Goal: Task Accomplishment & Management: Manage account settings

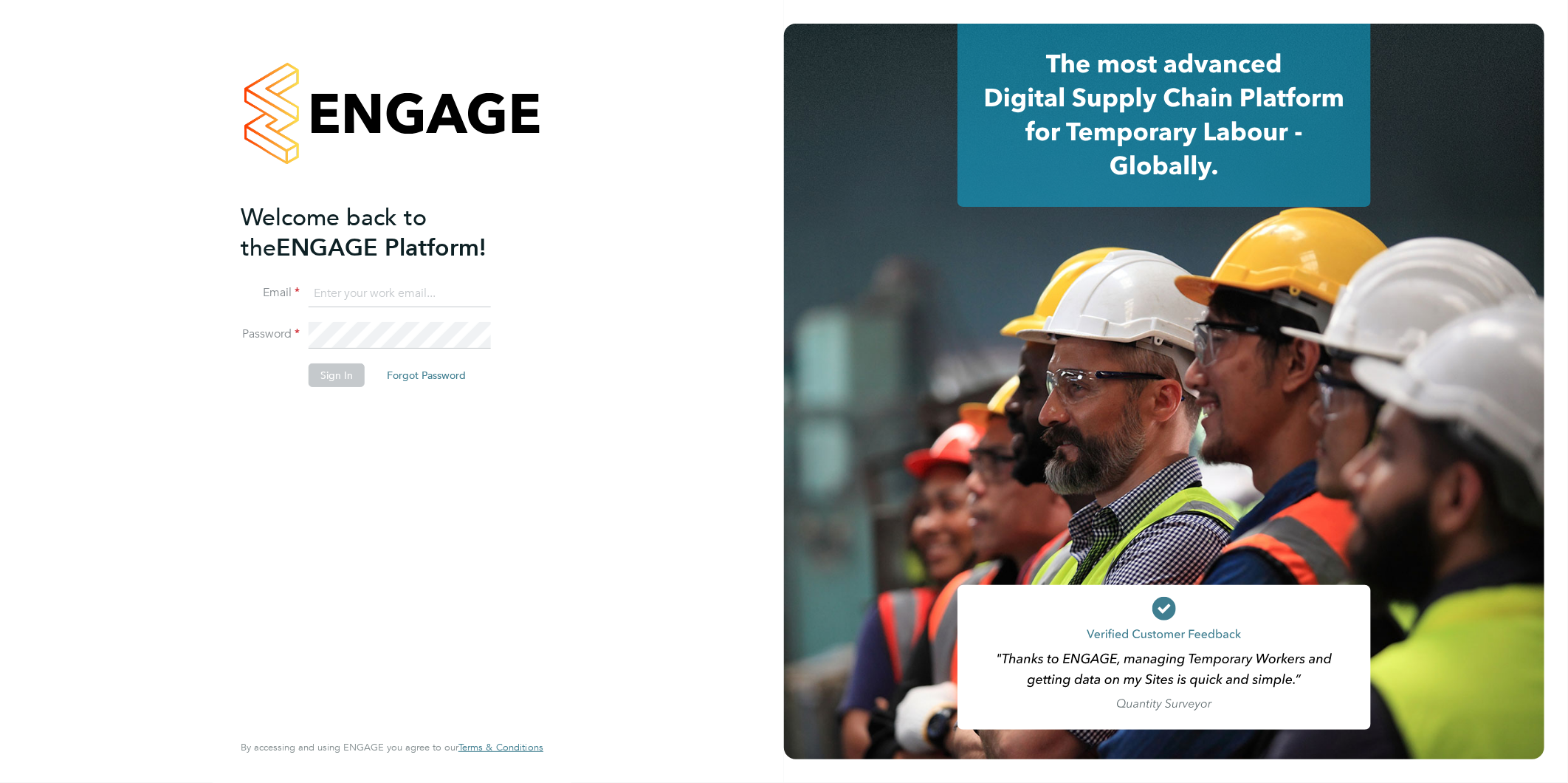
click at [428, 305] on input at bounding box center [400, 294] width 183 height 27
type input "rea.hill@abm.com"
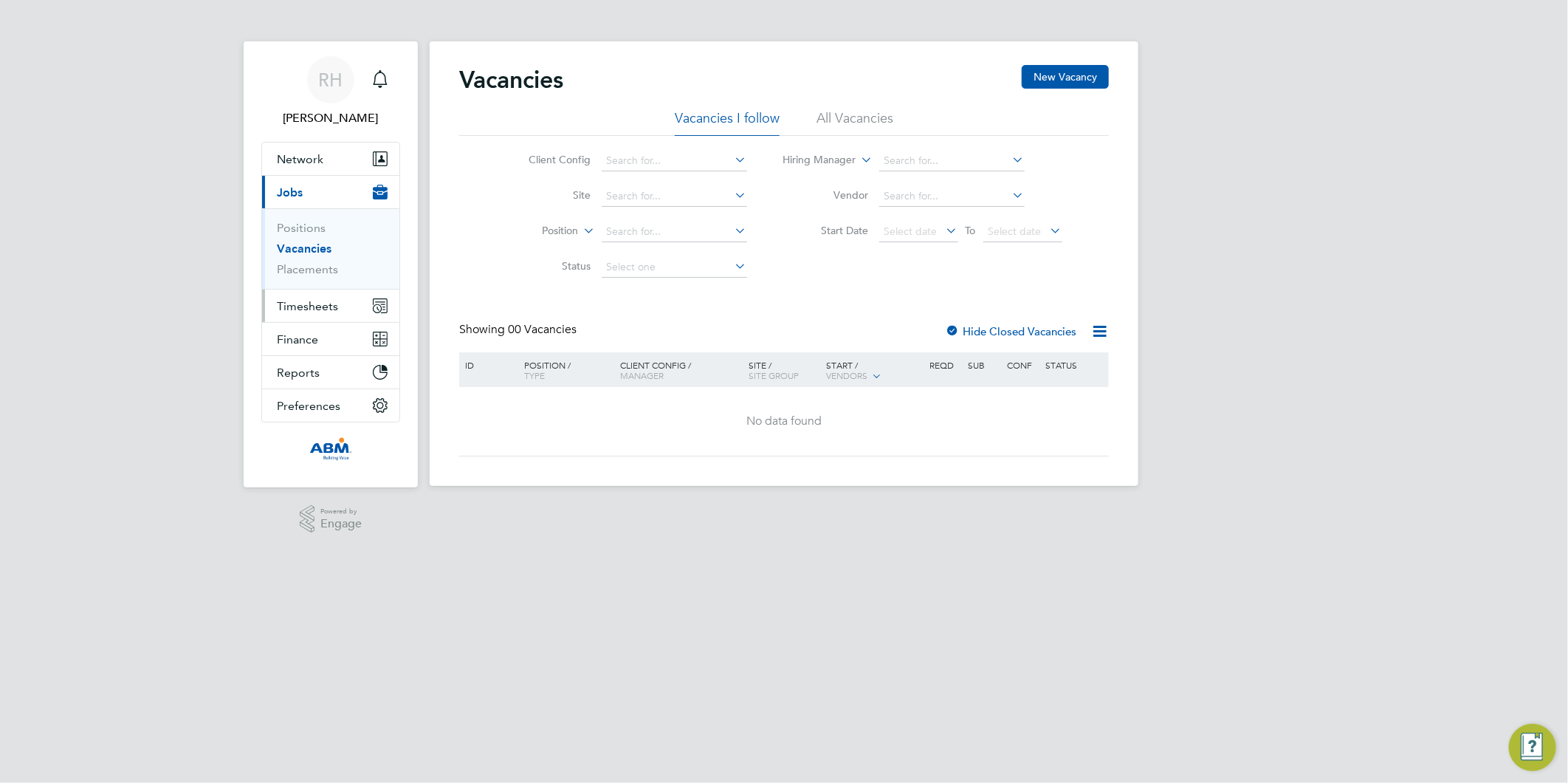
click at [300, 305] on span "Timesheets" at bounding box center [307, 306] width 61 height 14
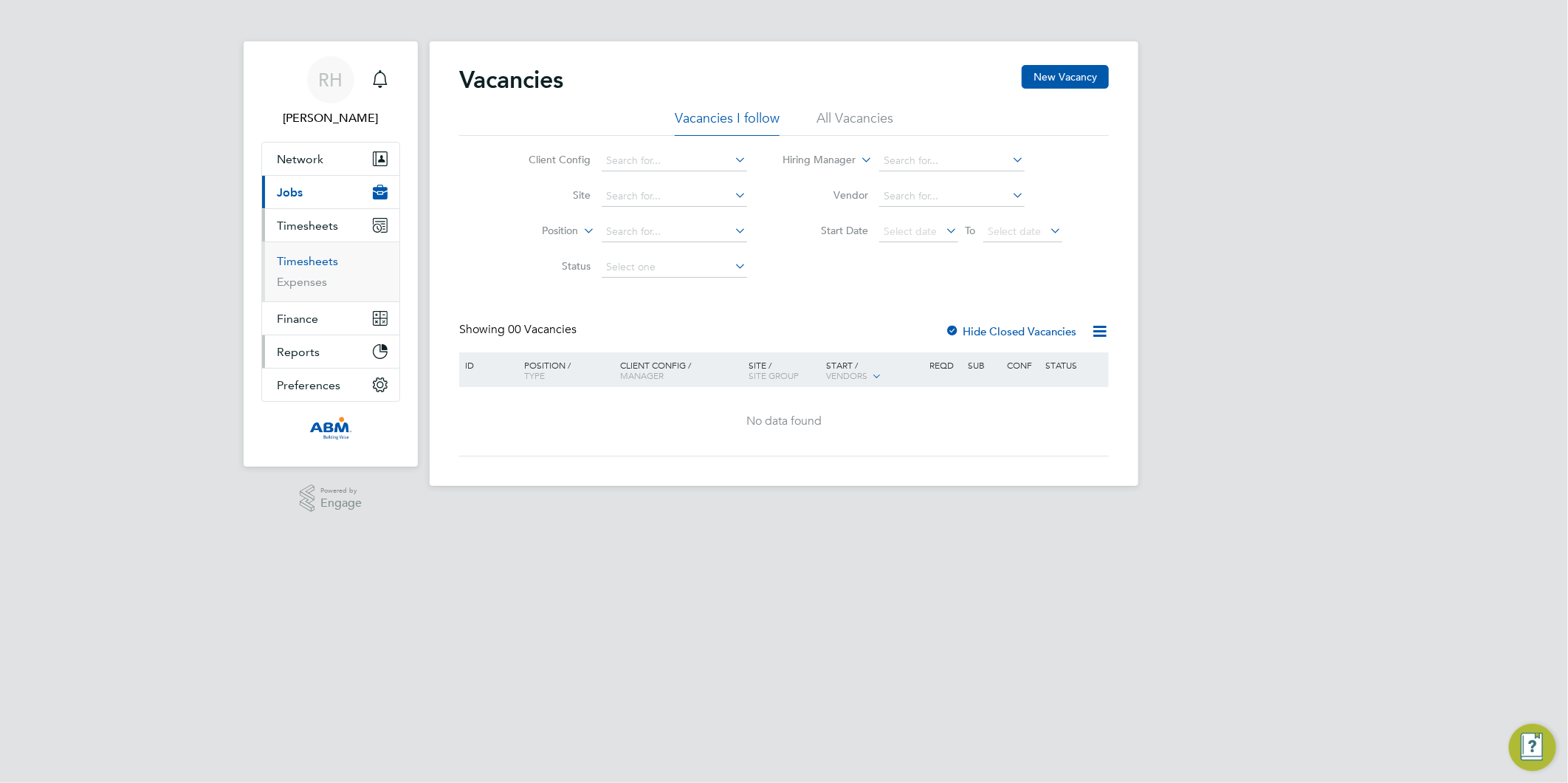
drag, startPoint x: 308, startPoint y: 257, endPoint x: 292, endPoint y: 340, distance: 84.5
click at [308, 257] on link "Timesheets" at bounding box center [307, 261] width 61 height 14
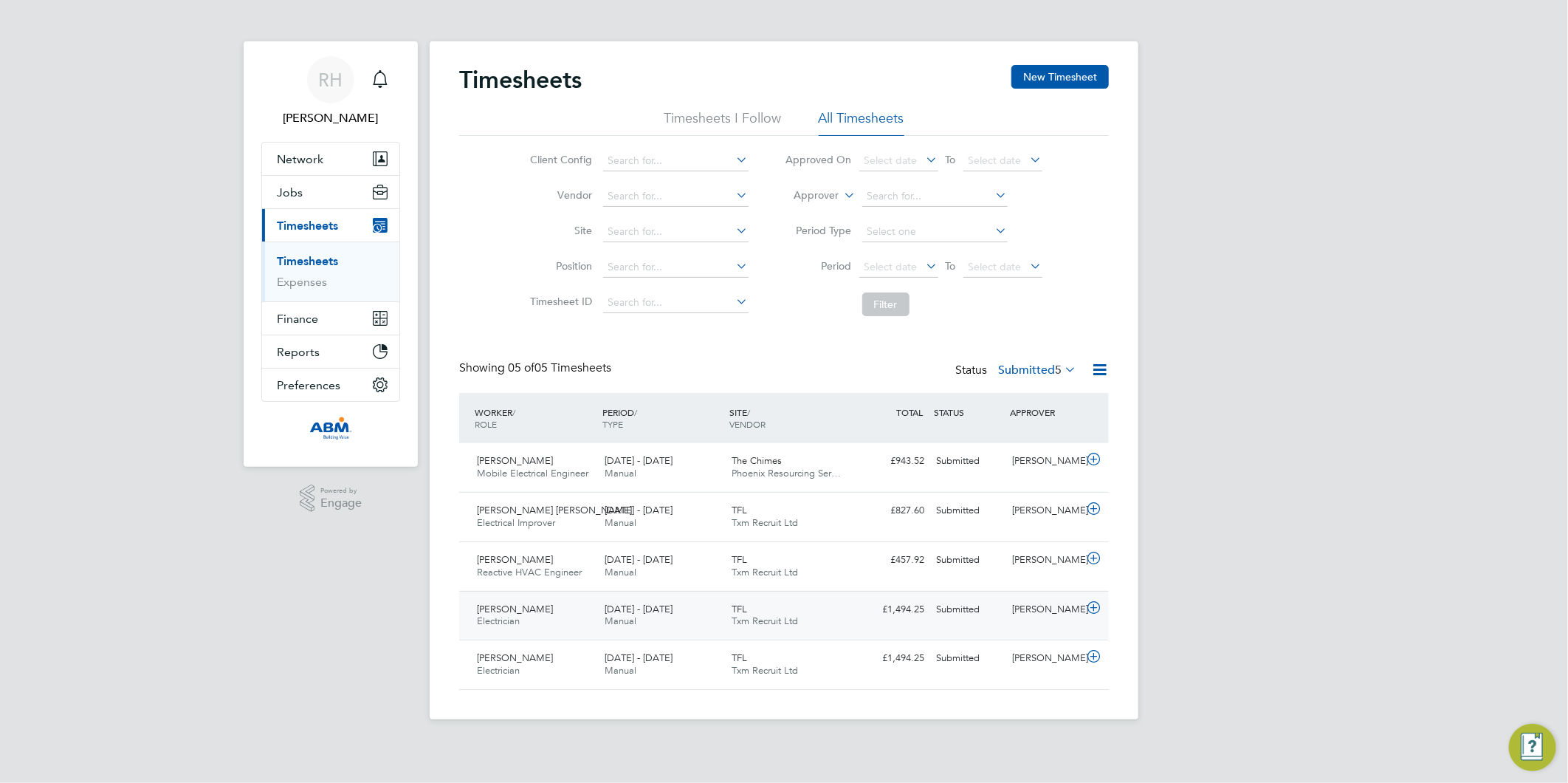
click at [1096, 608] on icon at bounding box center [1093, 608] width 19 height 12
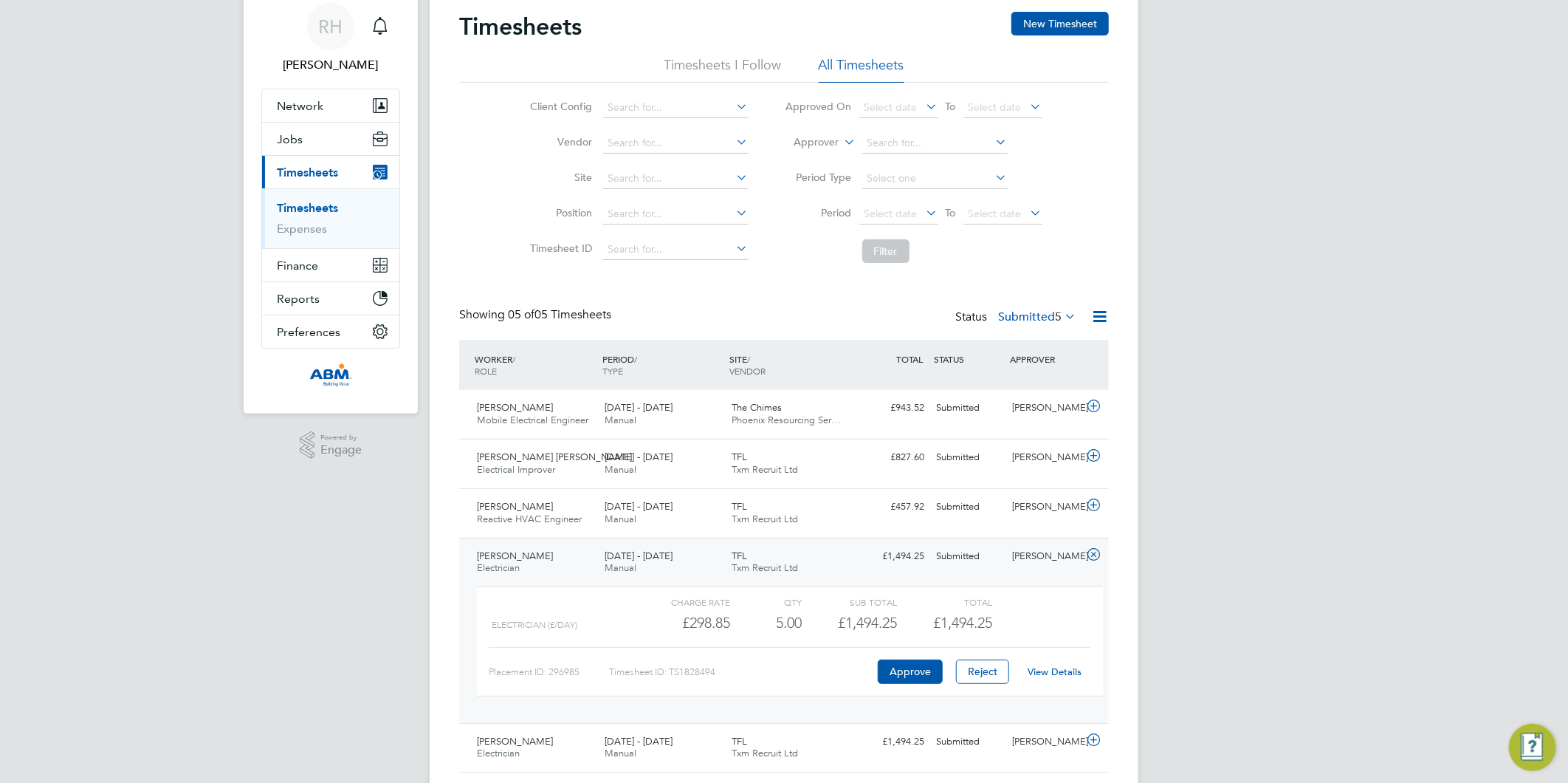
scroll to position [82, 0]
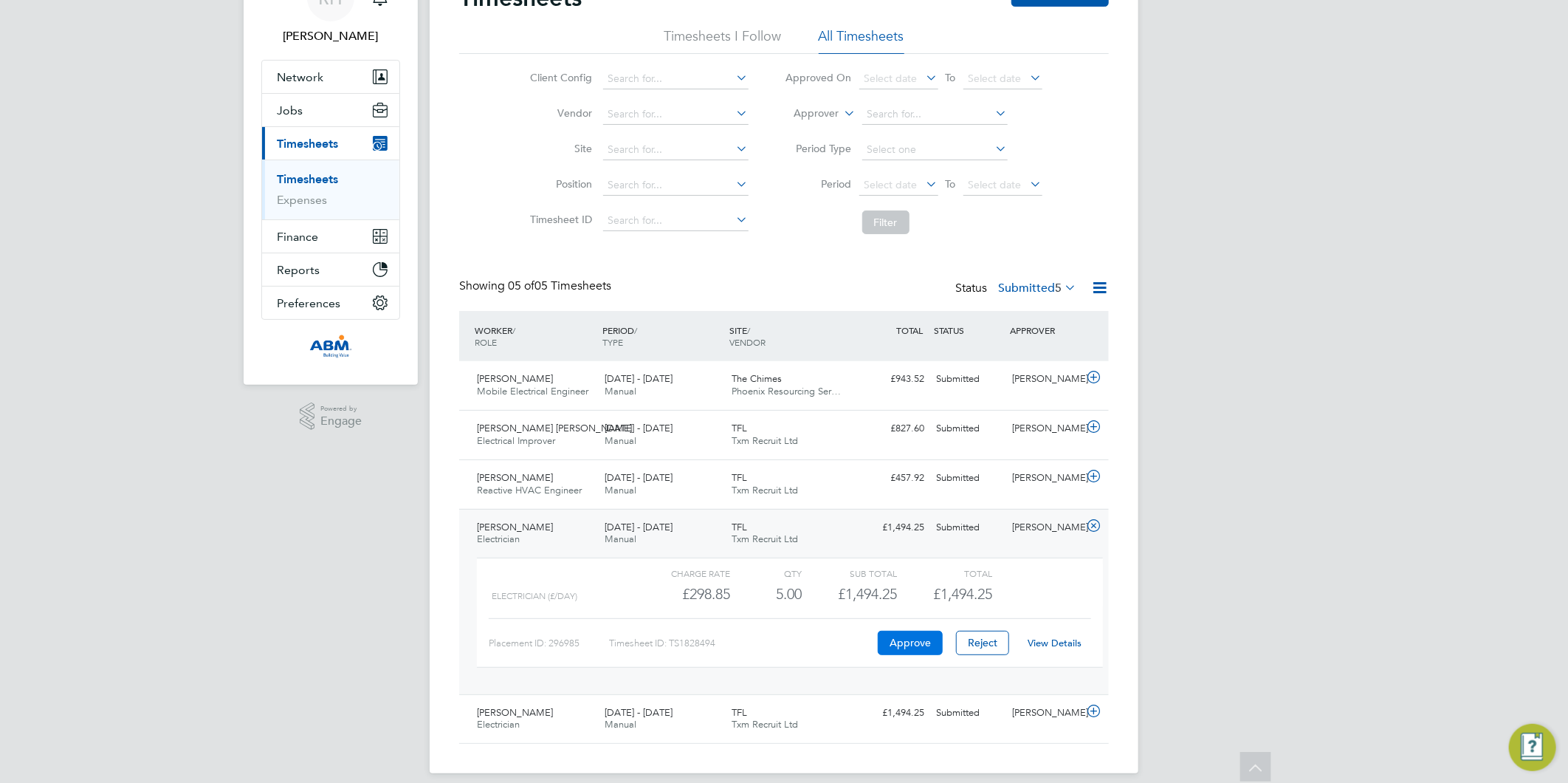
click at [900, 638] on button "Approve" at bounding box center [910, 642] width 65 height 23
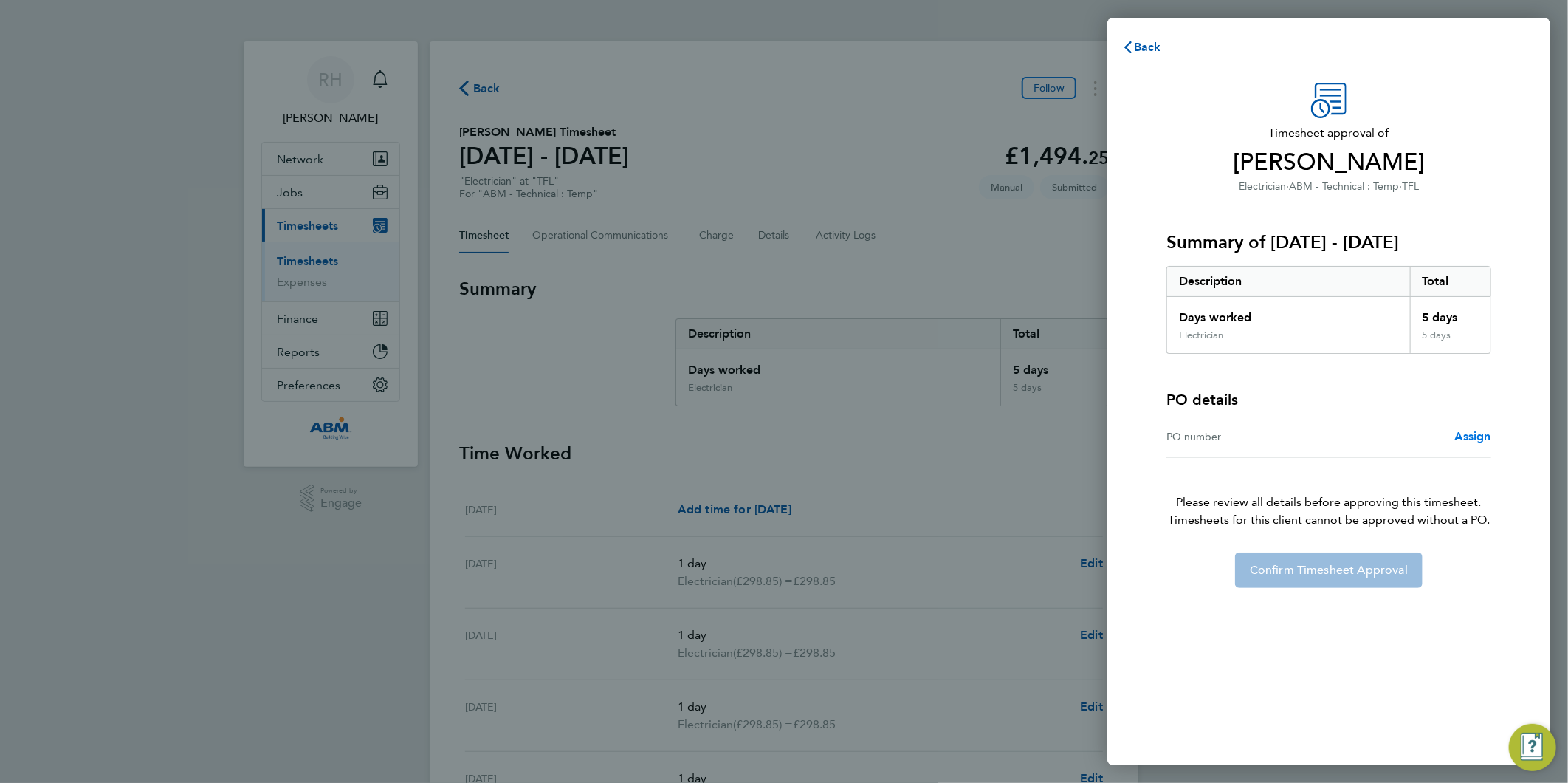
click at [1463, 437] on span "Assign" at bounding box center [1473, 435] width 37 height 14
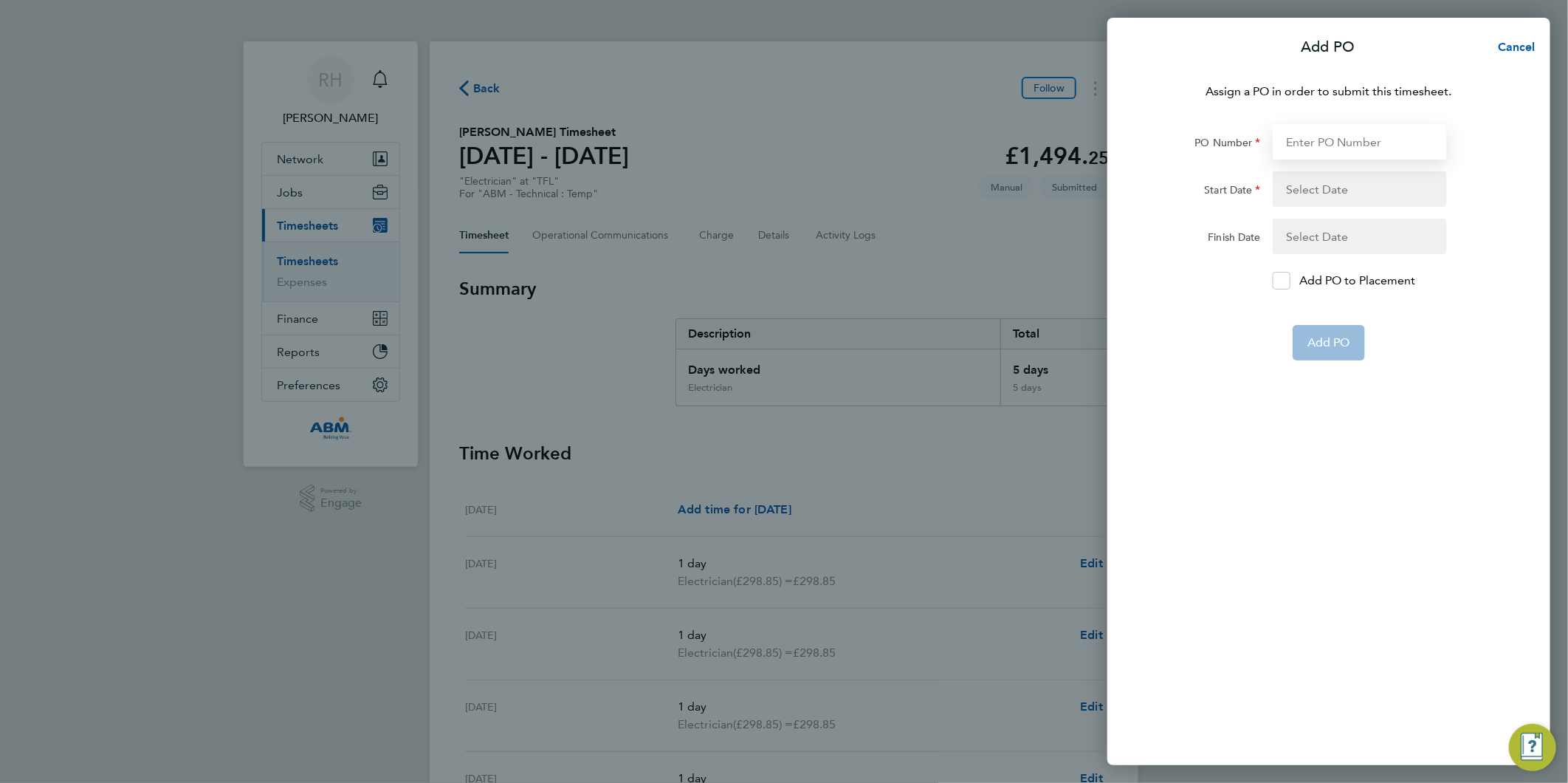
click at [1330, 142] on input "PO Number" at bounding box center [1360, 142] width 175 height 35
paste input "648197"
click at [1377, 146] on input "648197/" at bounding box center [1360, 142] width 175 height 35
paste input "648198"
click at [1374, 149] on input "648197/648198/" at bounding box center [1360, 142] width 175 height 35
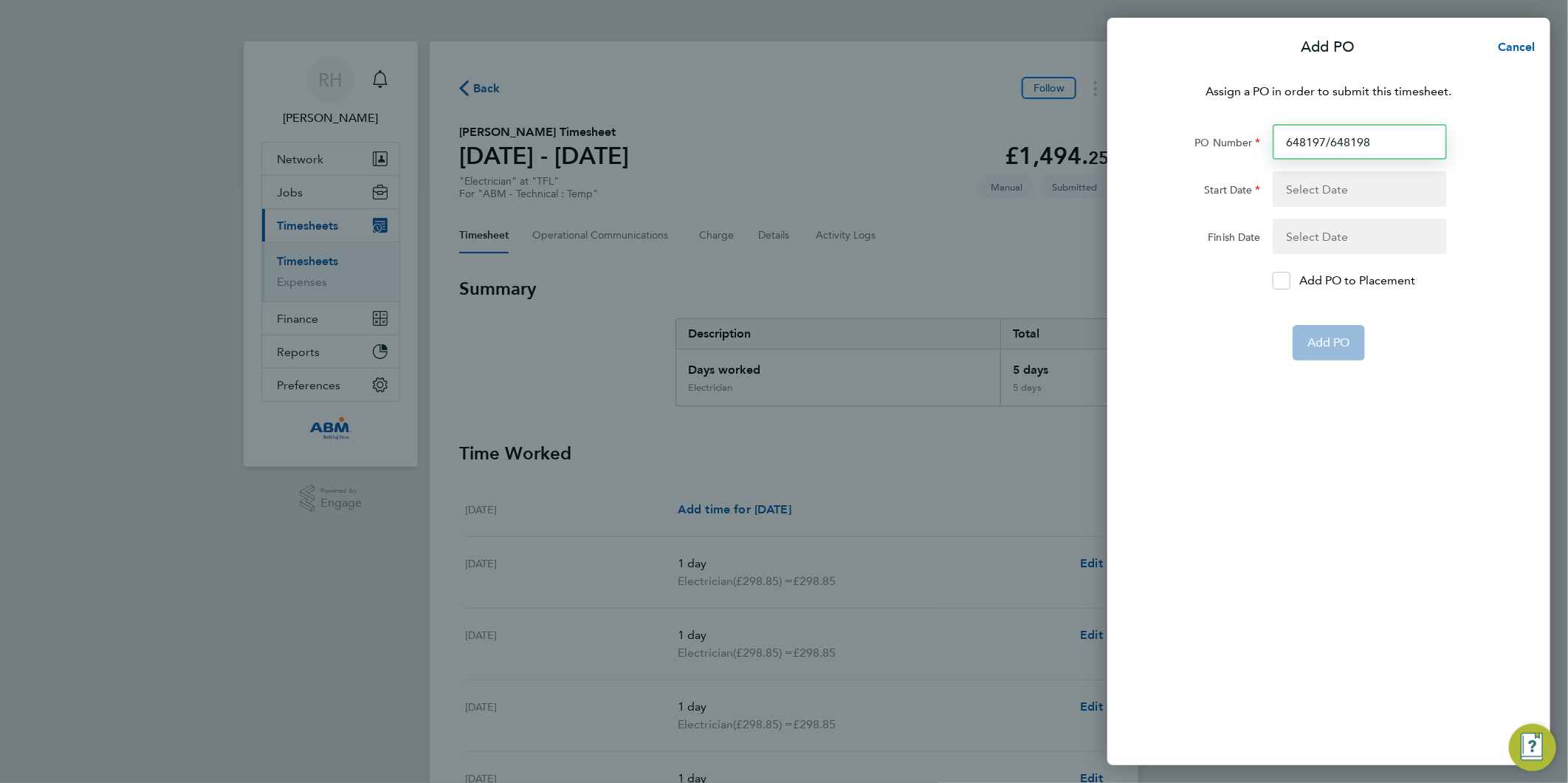
type input "648197/648198"
click at [1359, 183] on button "button" at bounding box center [1360, 189] width 175 height 35
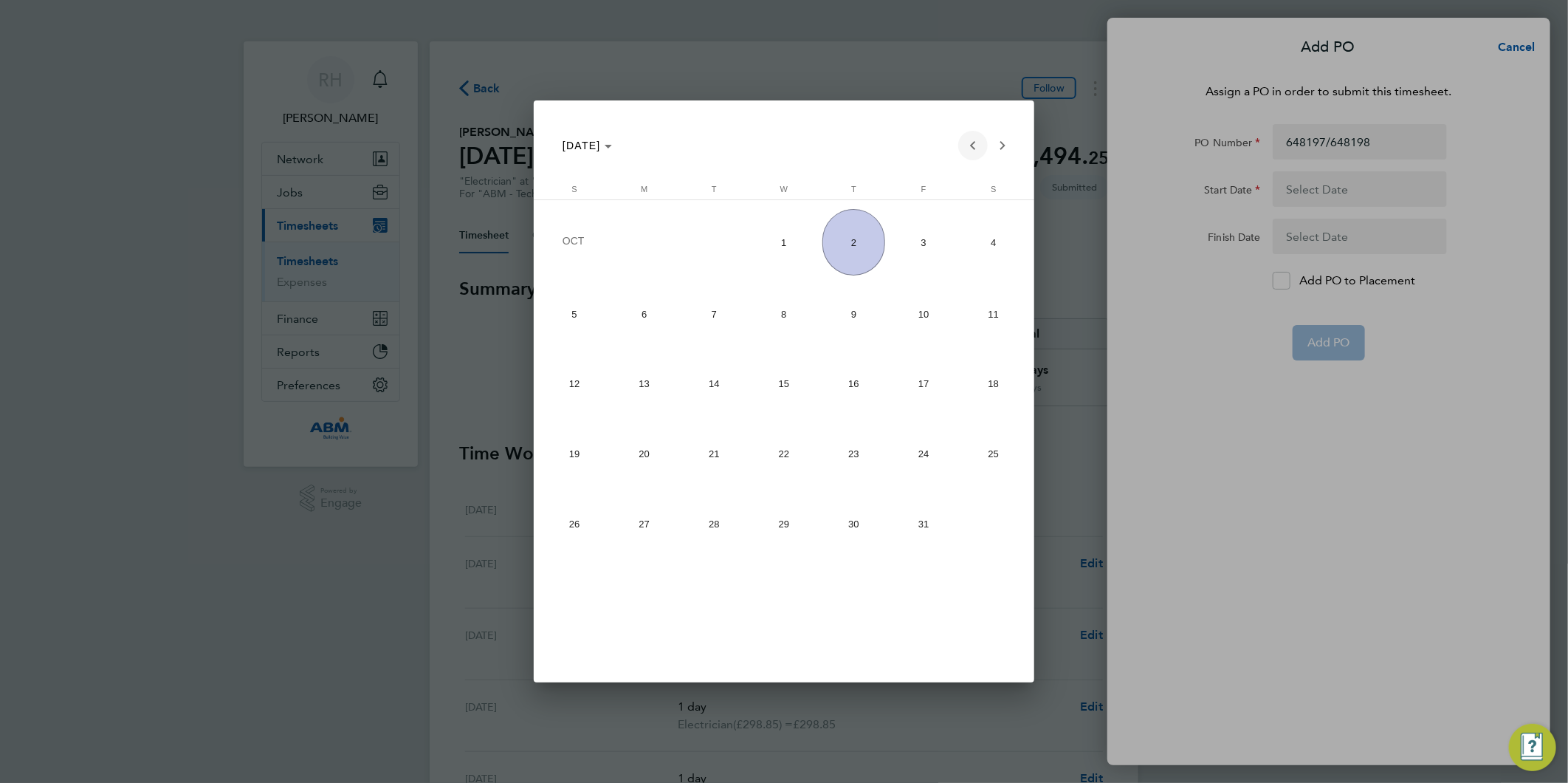
click at [973, 142] on span "Previous month" at bounding box center [973, 145] width 30 height 30
click at [990, 462] on span "20" at bounding box center [994, 450] width 63 height 63
type input "[DATE]"
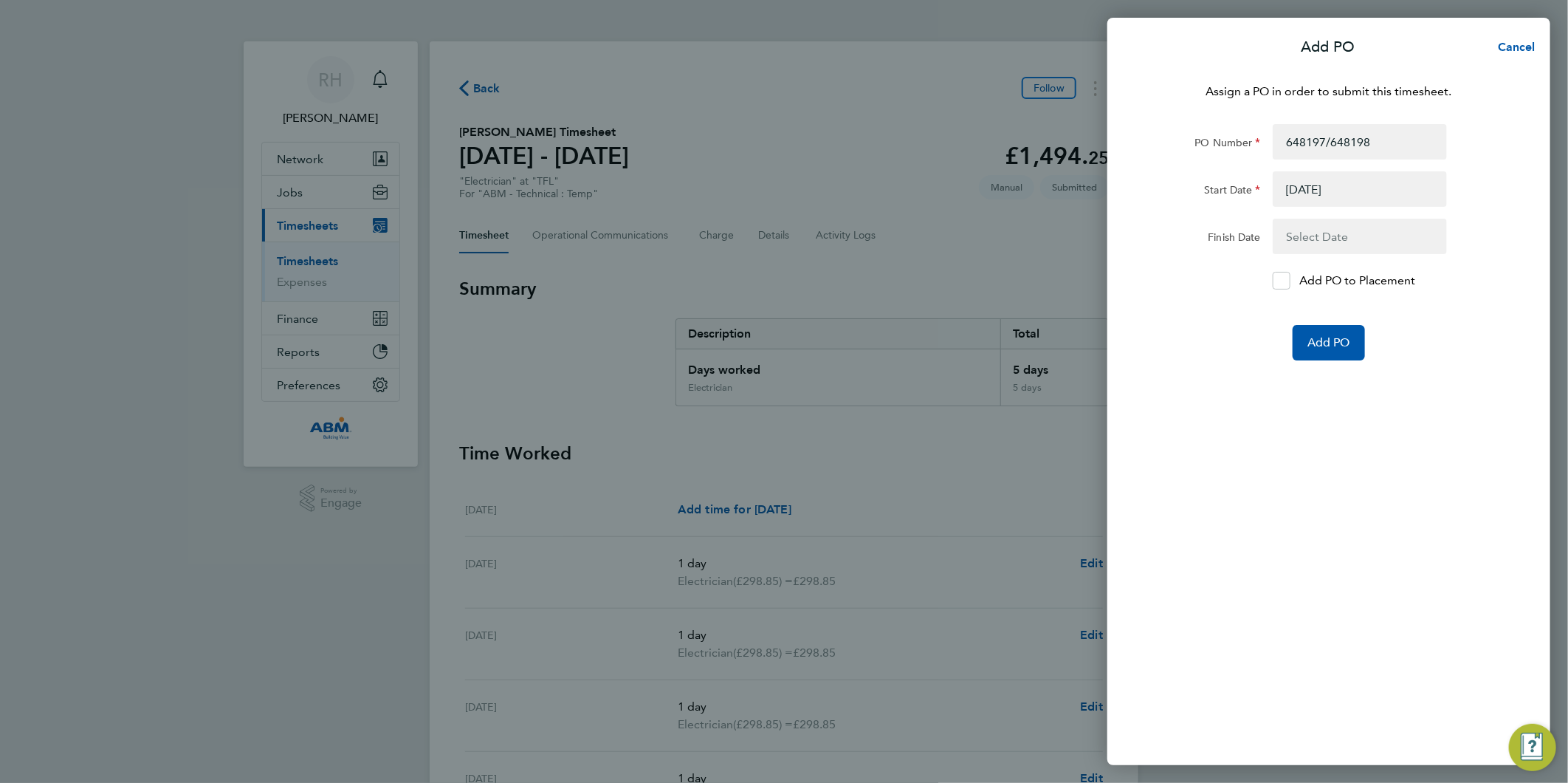
click at [1345, 240] on button "button" at bounding box center [1360, 237] width 175 height 35
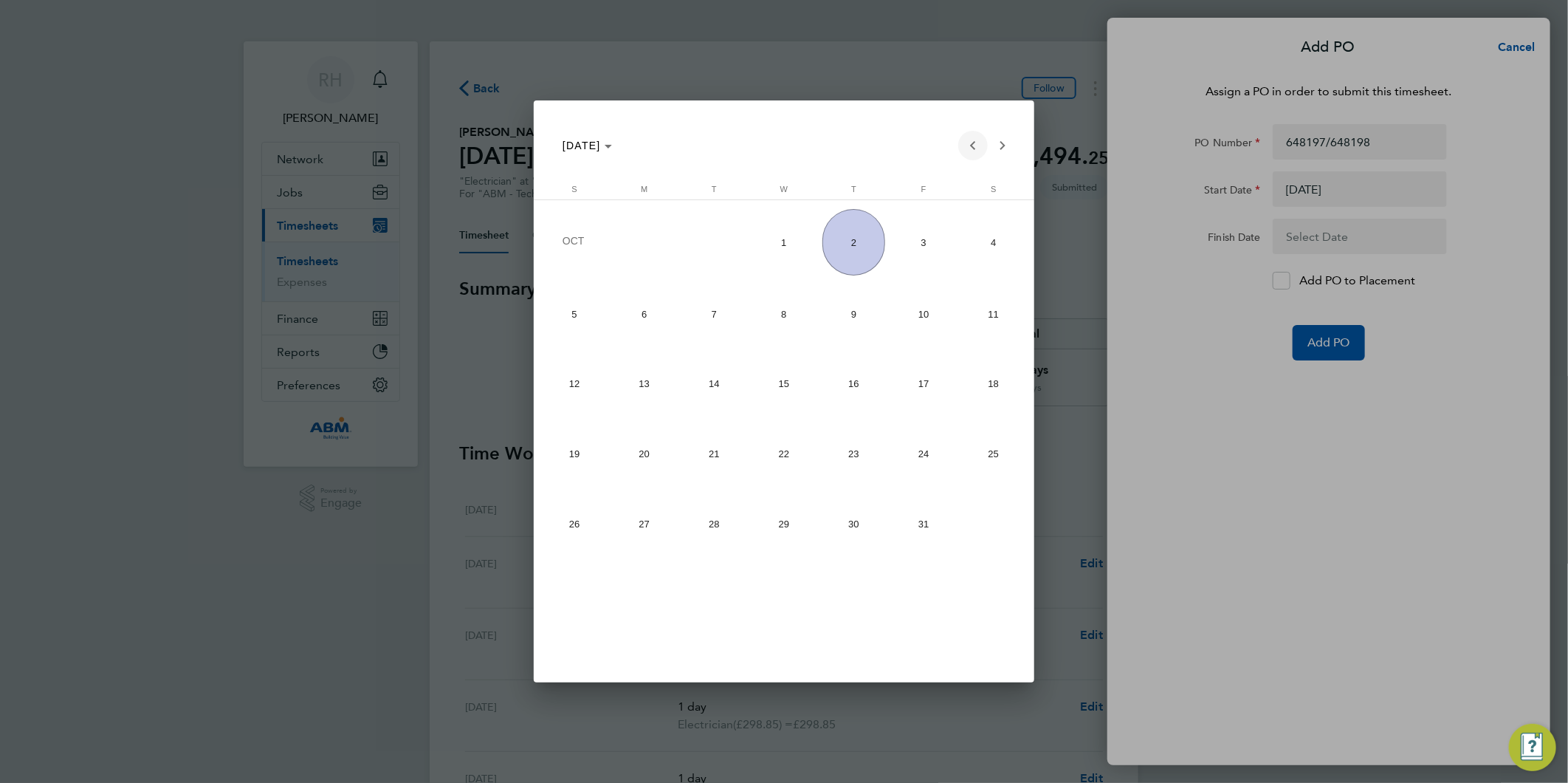
click at [971, 146] on span "Previous month" at bounding box center [973, 145] width 30 height 30
click at [916, 514] on span "26" at bounding box center [924, 520] width 63 height 63
type input "26 Sep 25"
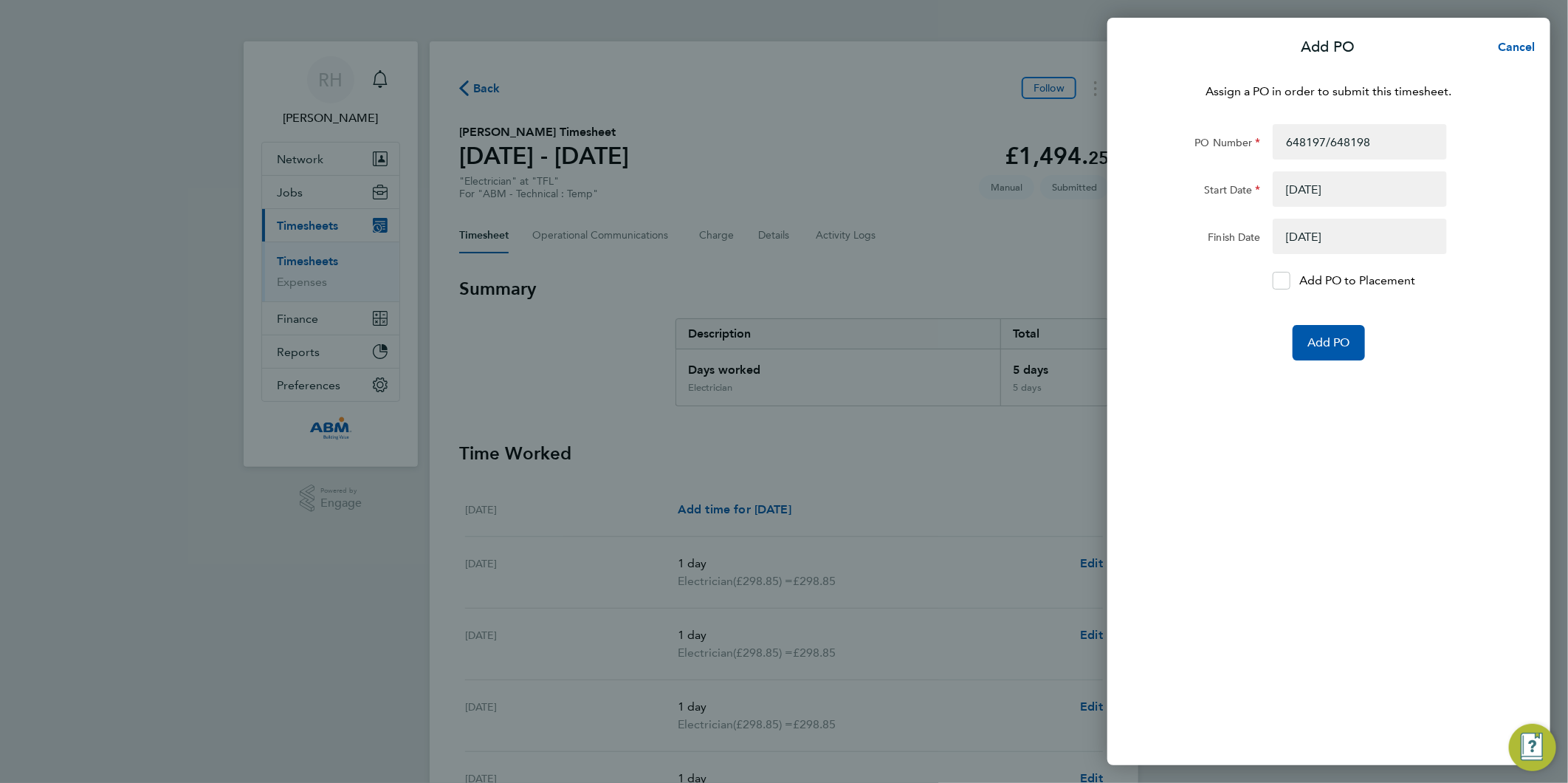
drag, startPoint x: 1279, startPoint y: 278, endPoint x: 1275, endPoint y: 315, distance: 37.2
click at [1278, 278] on icon at bounding box center [1282, 281] width 11 height 10
click at [1286, 281] on input "Add PO to Placement" at bounding box center [1286, 281] width 0 height 0
click at [1311, 336] on span "Add PO" at bounding box center [1328, 343] width 43 height 14
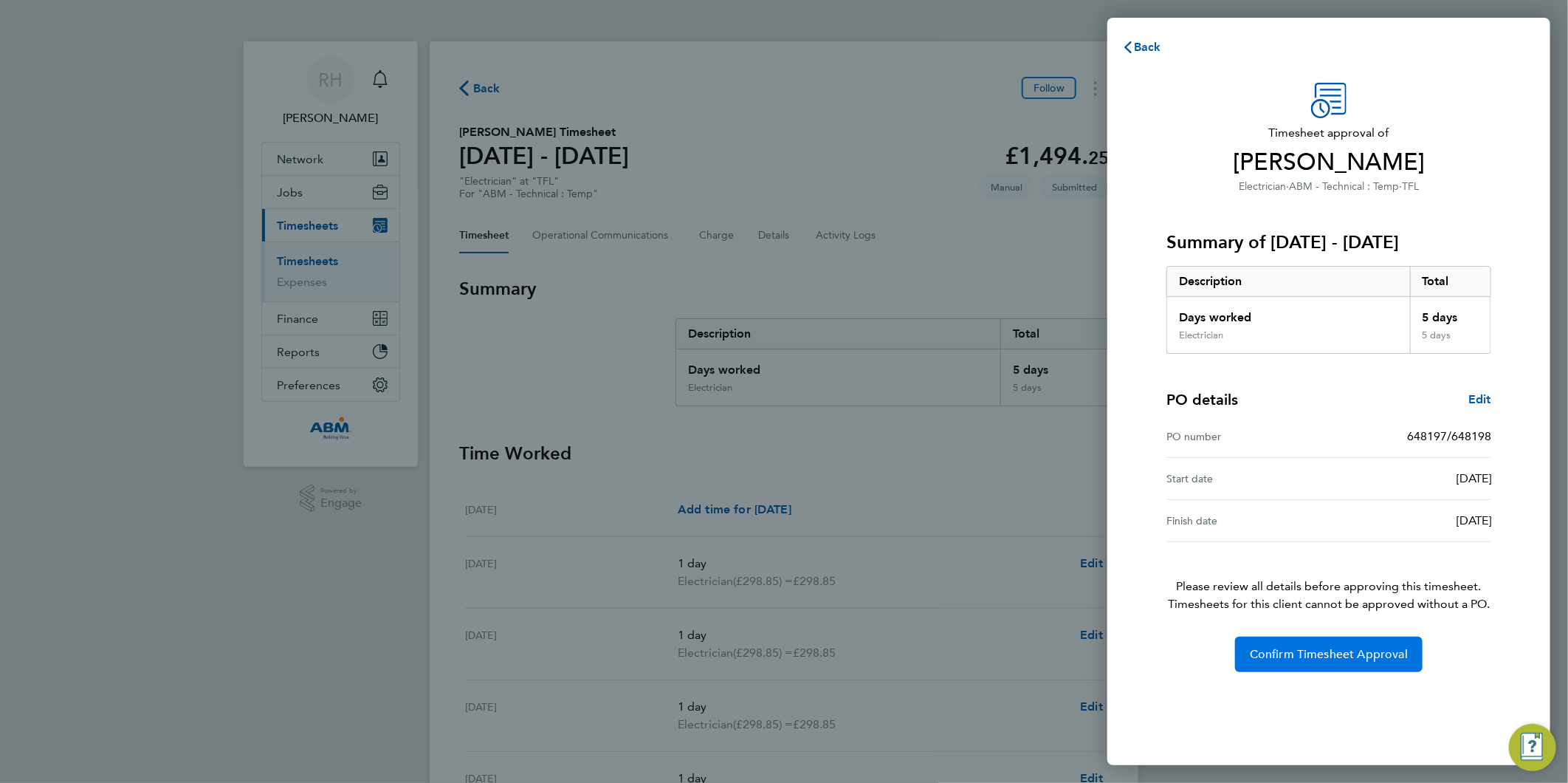
click at [1305, 659] on span "Confirm Timesheet Approval" at bounding box center [1329, 654] width 158 height 14
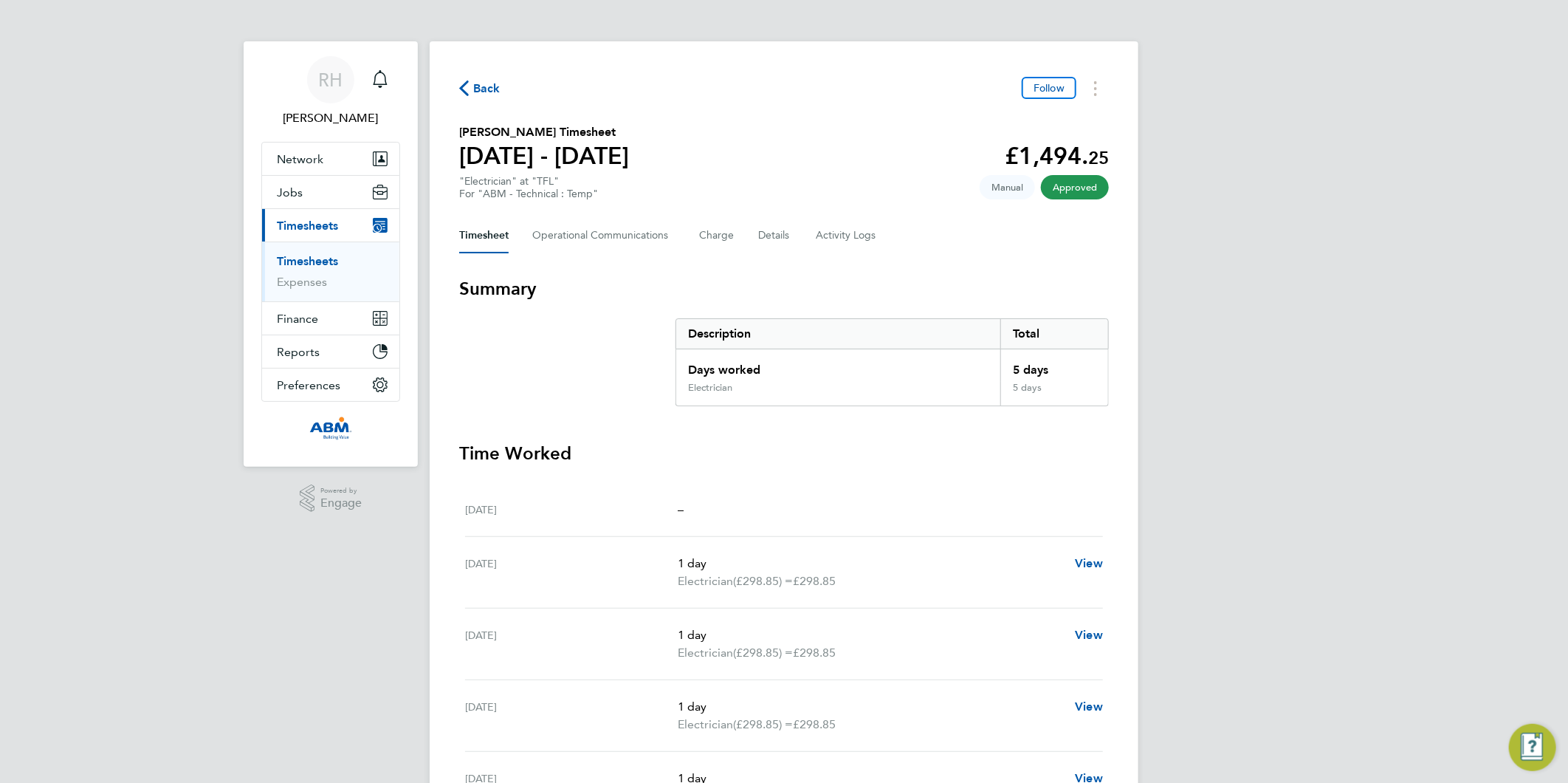
click at [490, 94] on span "Back" at bounding box center [487, 89] width 27 height 18
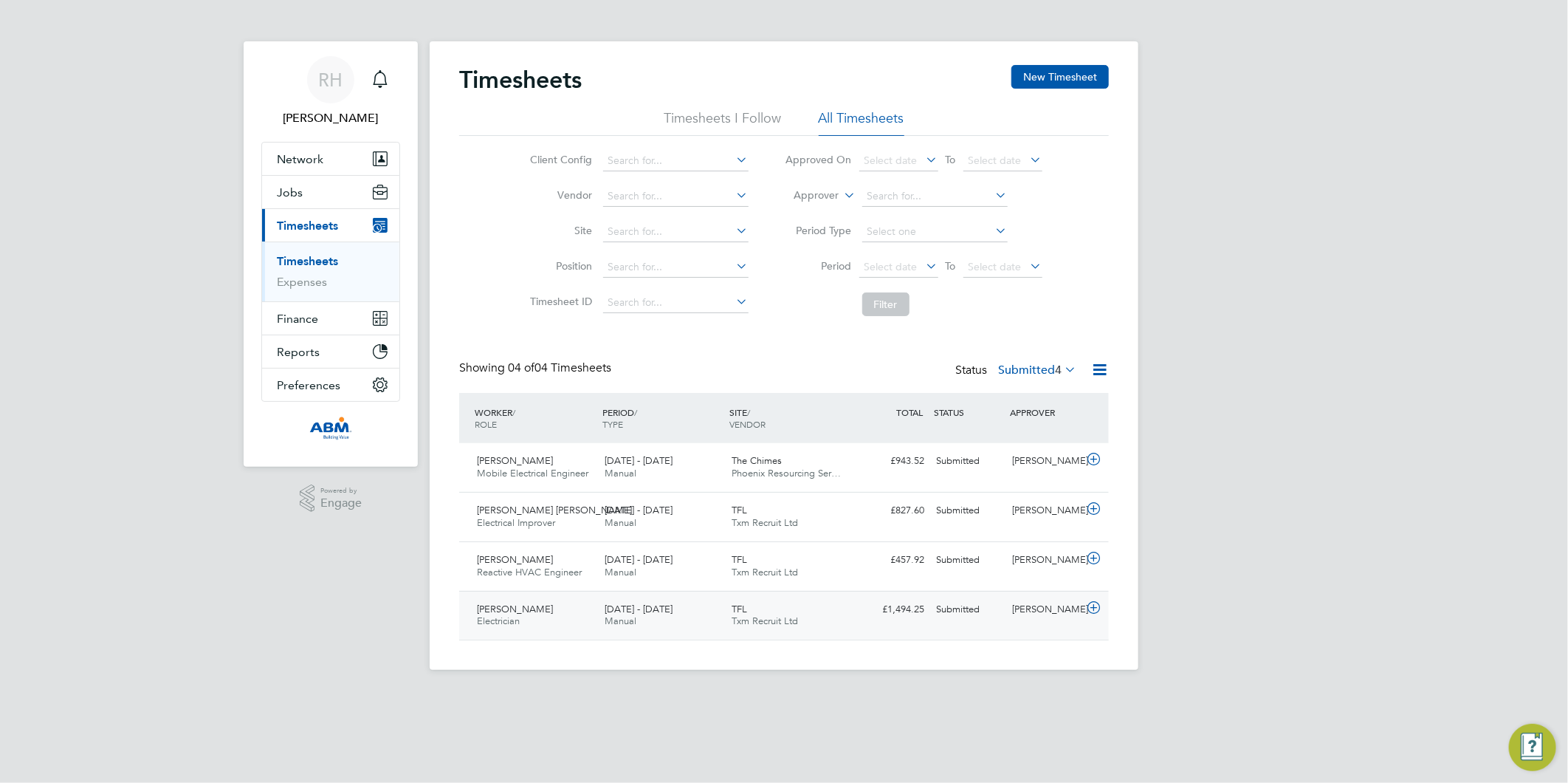
click at [1095, 606] on icon at bounding box center [1093, 608] width 19 height 12
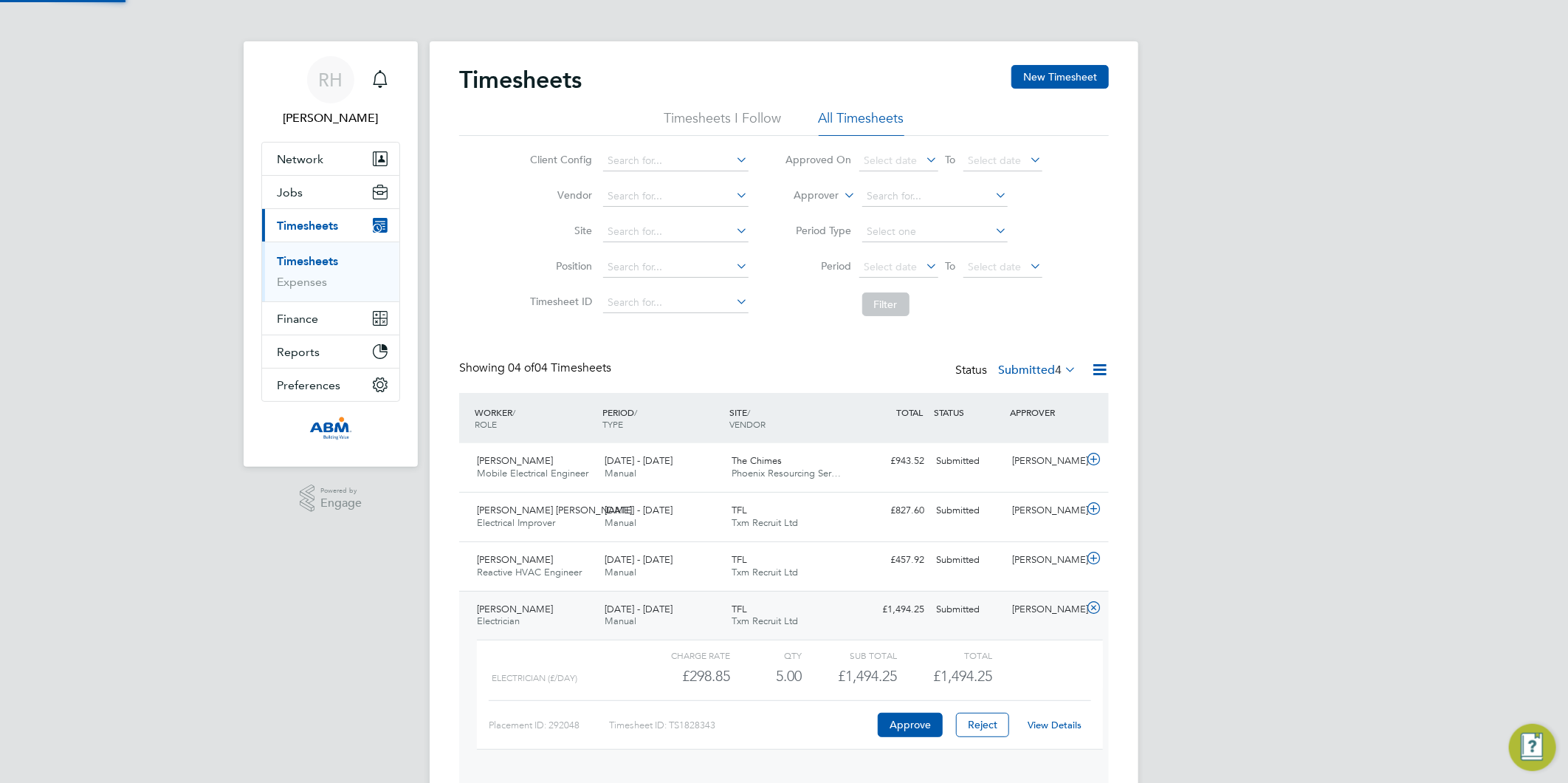
scroll to position [24, 144]
click at [920, 726] on button "Approve" at bounding box center [910, 724] width 65 height 23
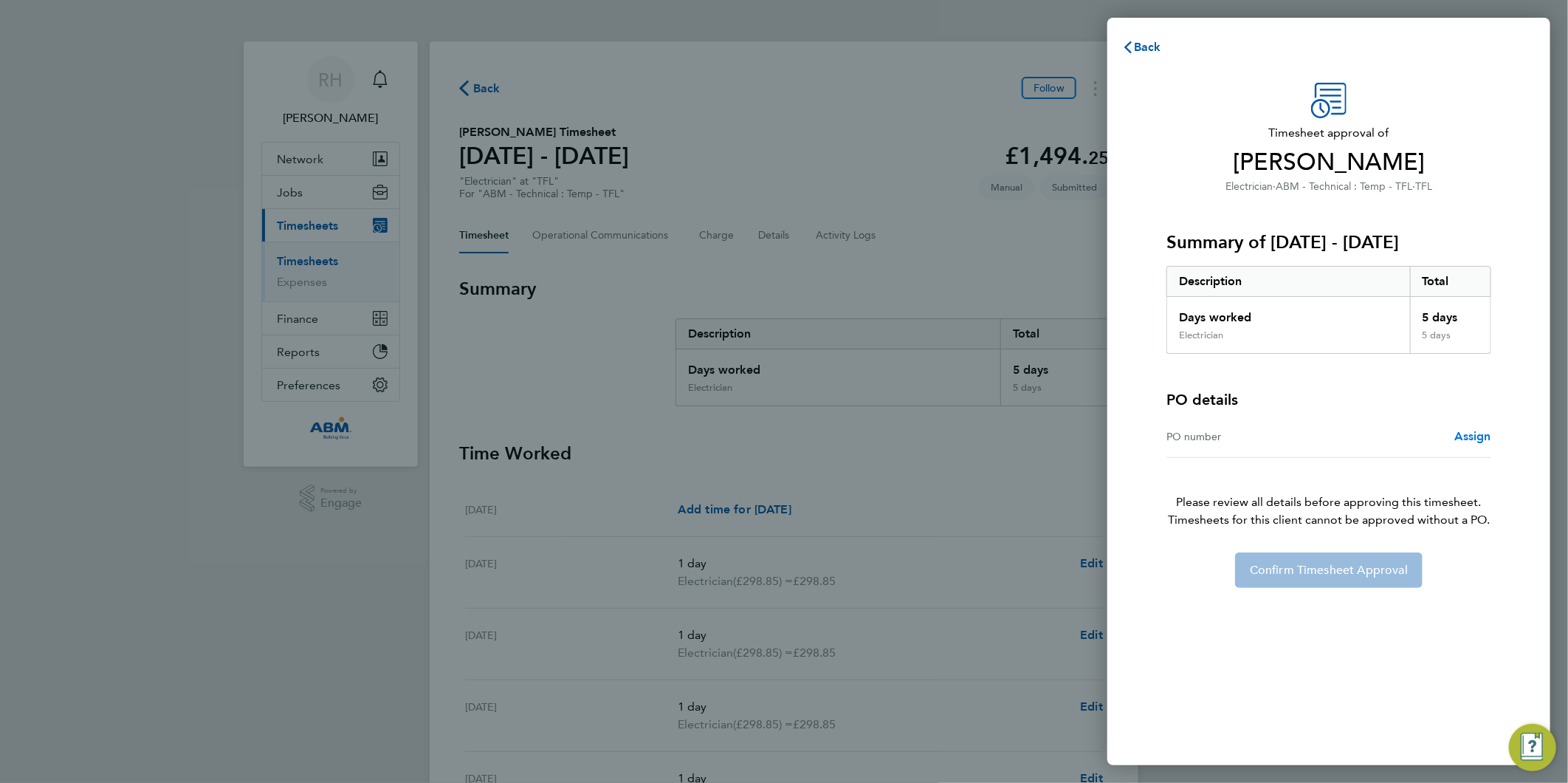
click at [1465, 427] on link "Assign" at bounding box center [1473, 436] width 37 height 18
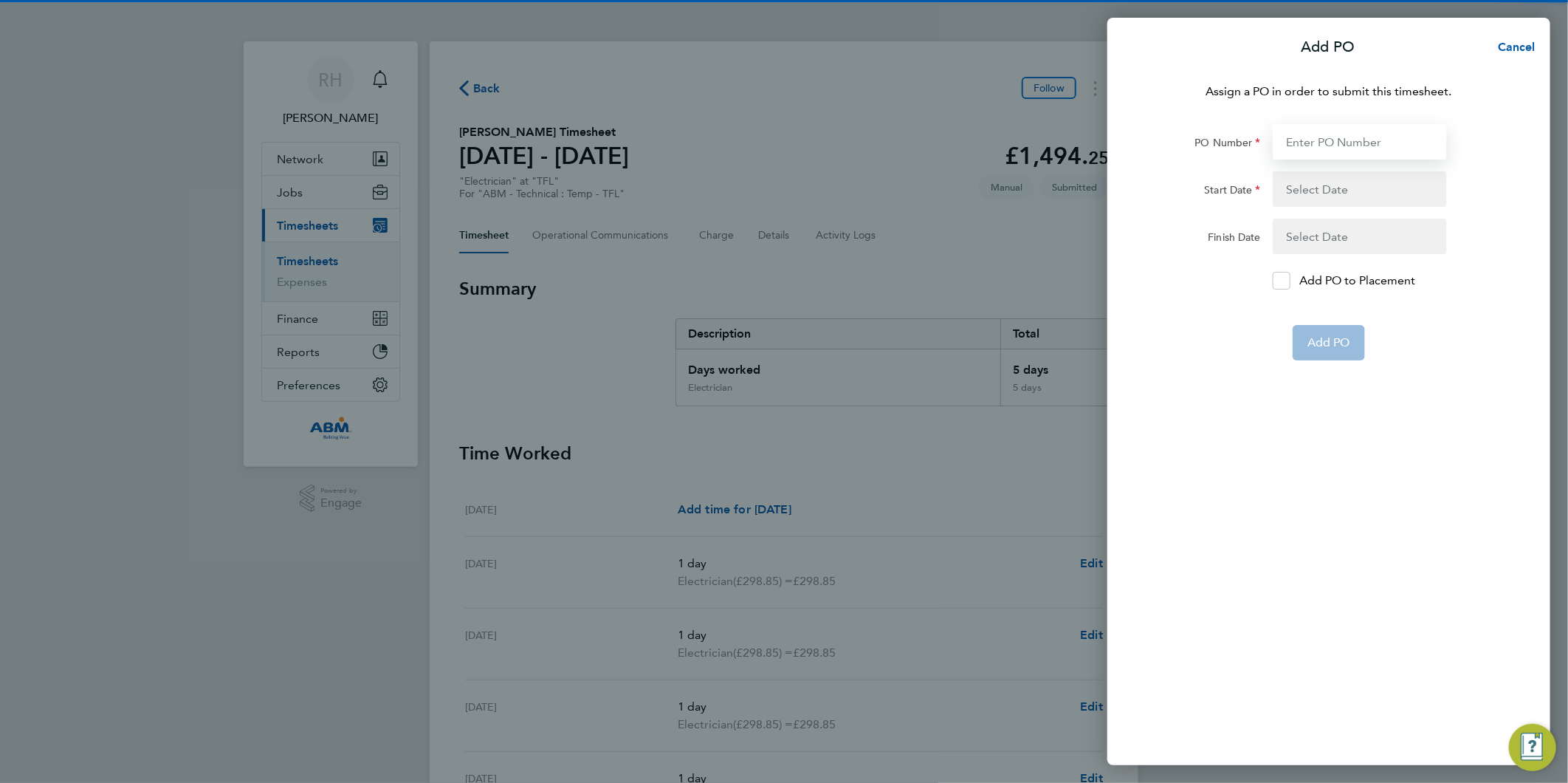
click at [1324, 143] on input "PO Number" at bounding box center [1360, 142] width 175 height 35
paste input "648199"
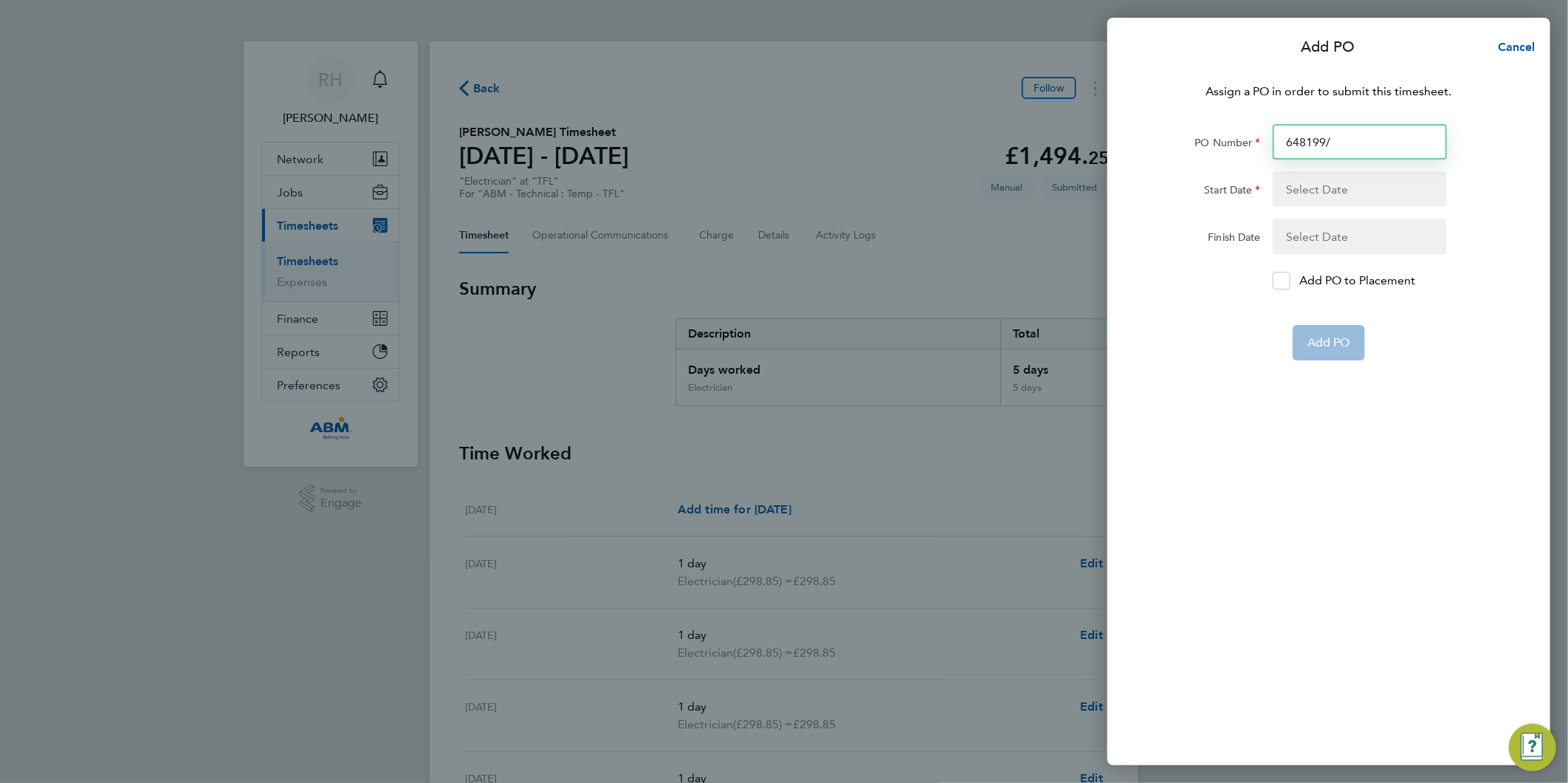
click at [1371, 146] on input "648199/" at bounding box center [1360, 142] width 175 height 35
paste input "648200"
click at [1406, 141] on input "648199/648200/" at bounding box center [1360, 142] width 175 height 35
paste input "648201"
type input "648199/648200/648201"
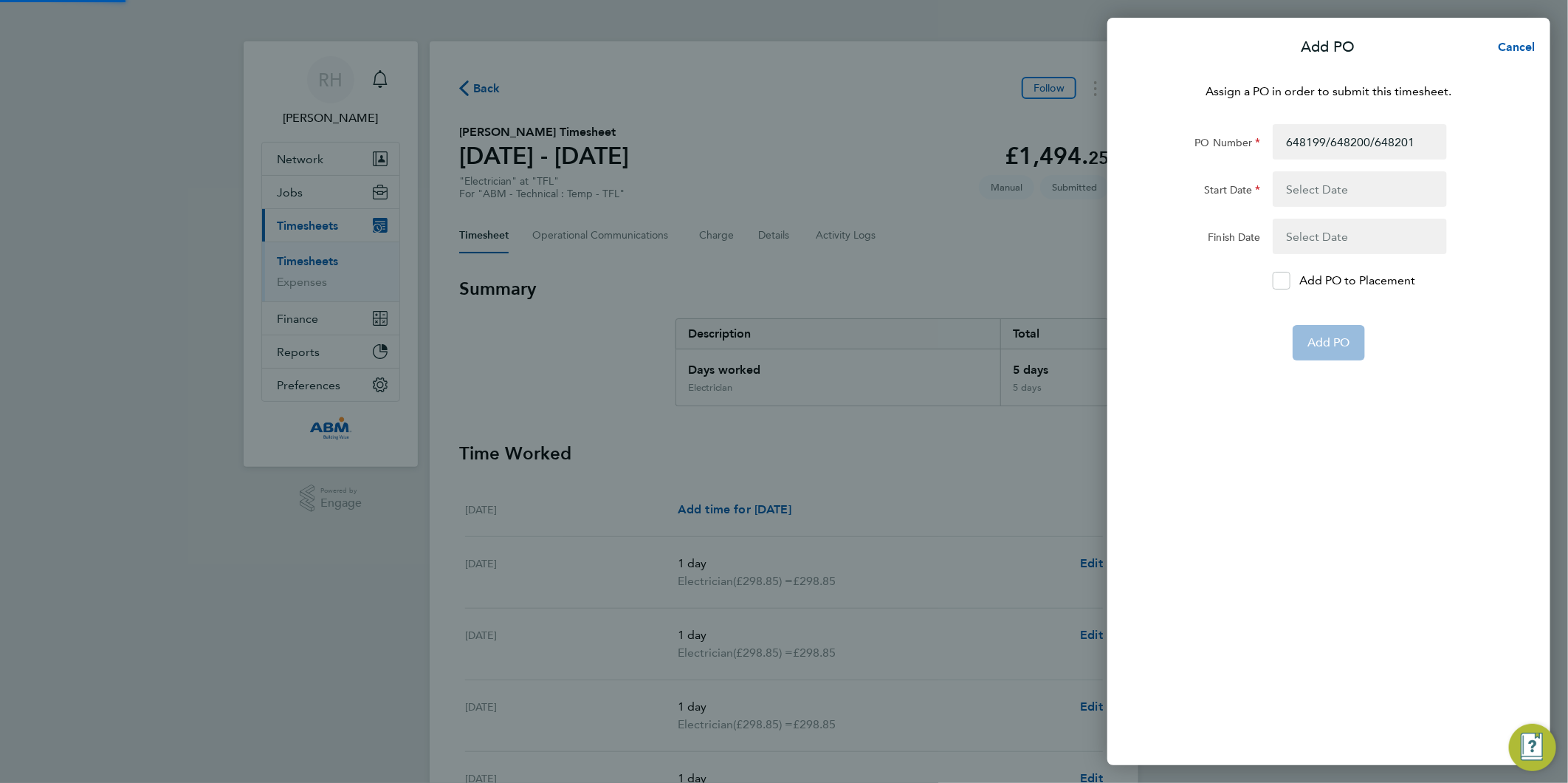
click at [1363, 182] on button "button" at bounding box center [1360, 189] width 175 height 35
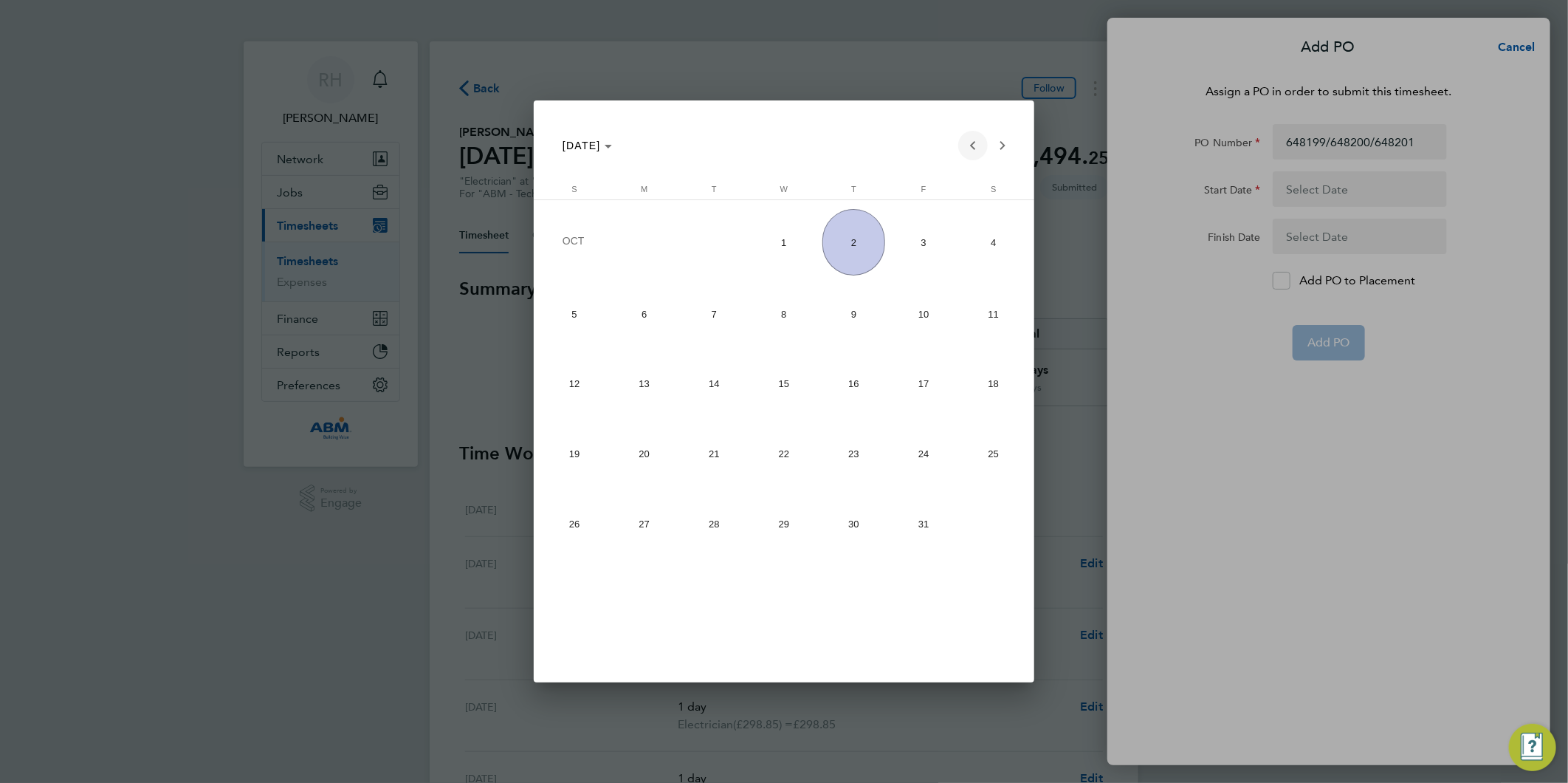
click at [974, 146] on span "Previous month" at bounding box center [973, 145] width 30 height 30
click at [990, 445] on span "20" at bounding box center [994, 450] width 63 height 63
type input "[DATE]"
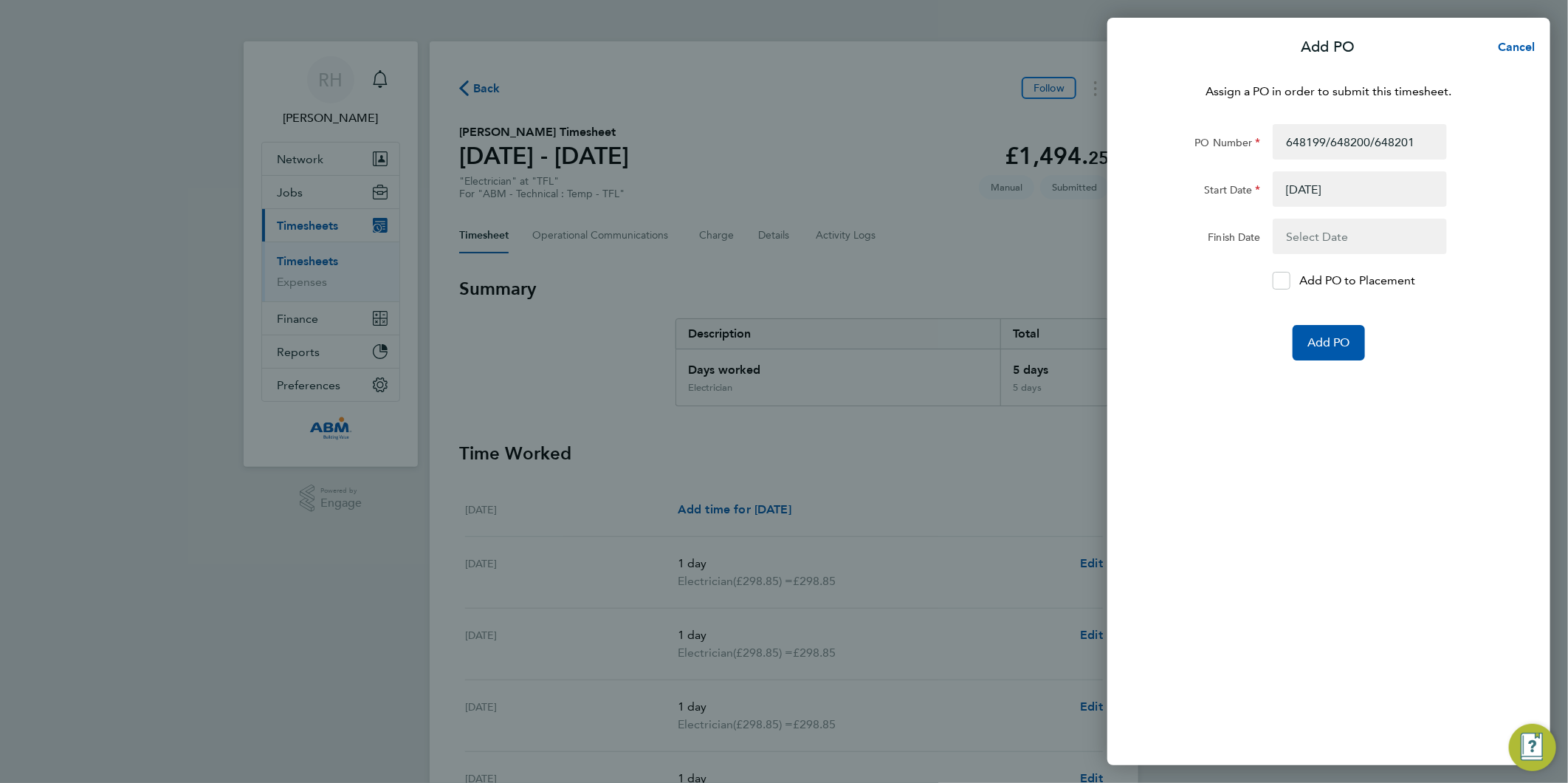
click at [1320, 235] on button "button" at bounding box center [1360, 237] width 175 height 35
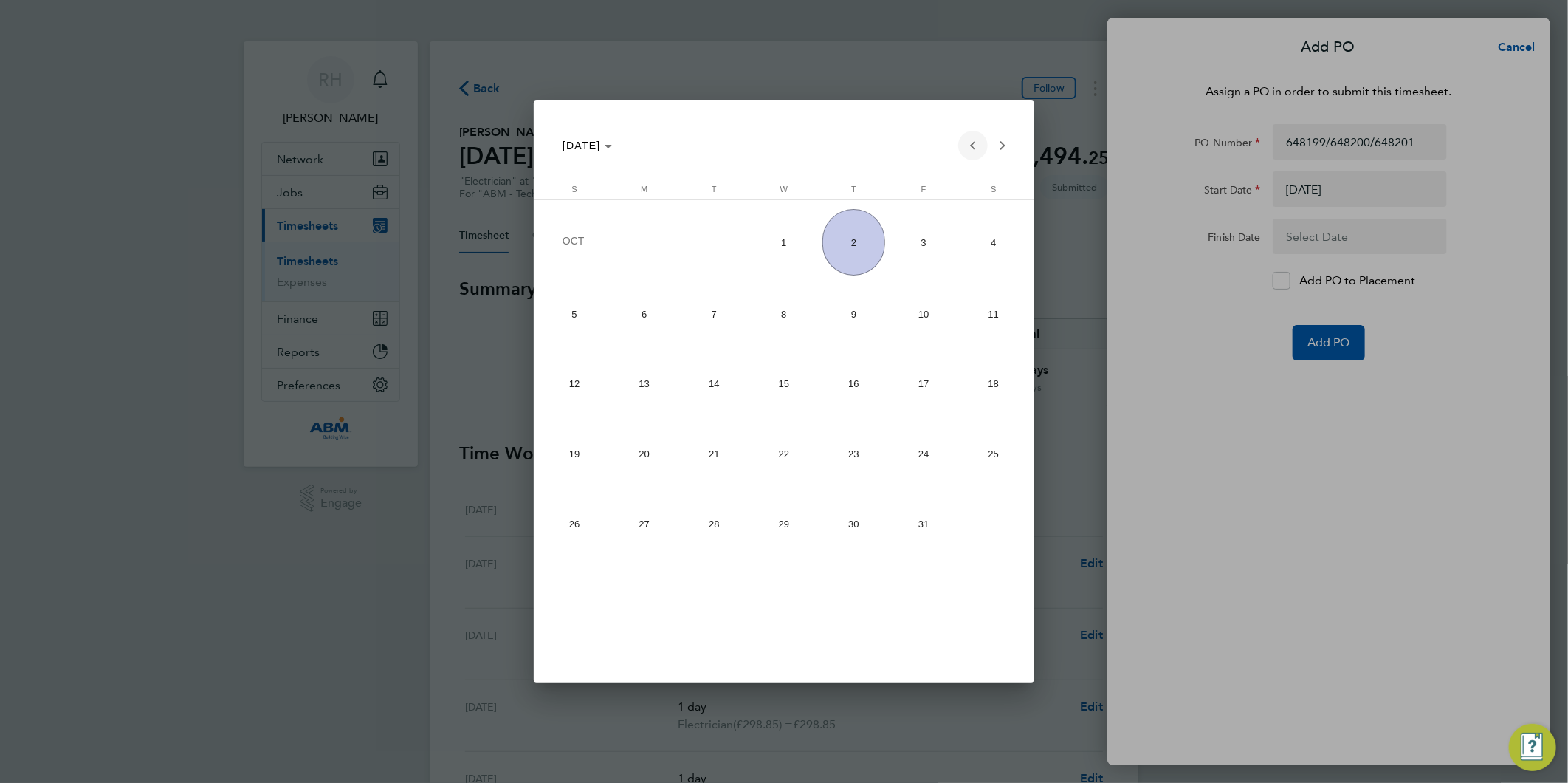
click at [970, 148] on span "Previous month" at bounding box center [973, 145] width 30 height 30
click at [916, 522] on span "26" at bounding box center [924, 520] width 63 height 63
type input "[DATE]"
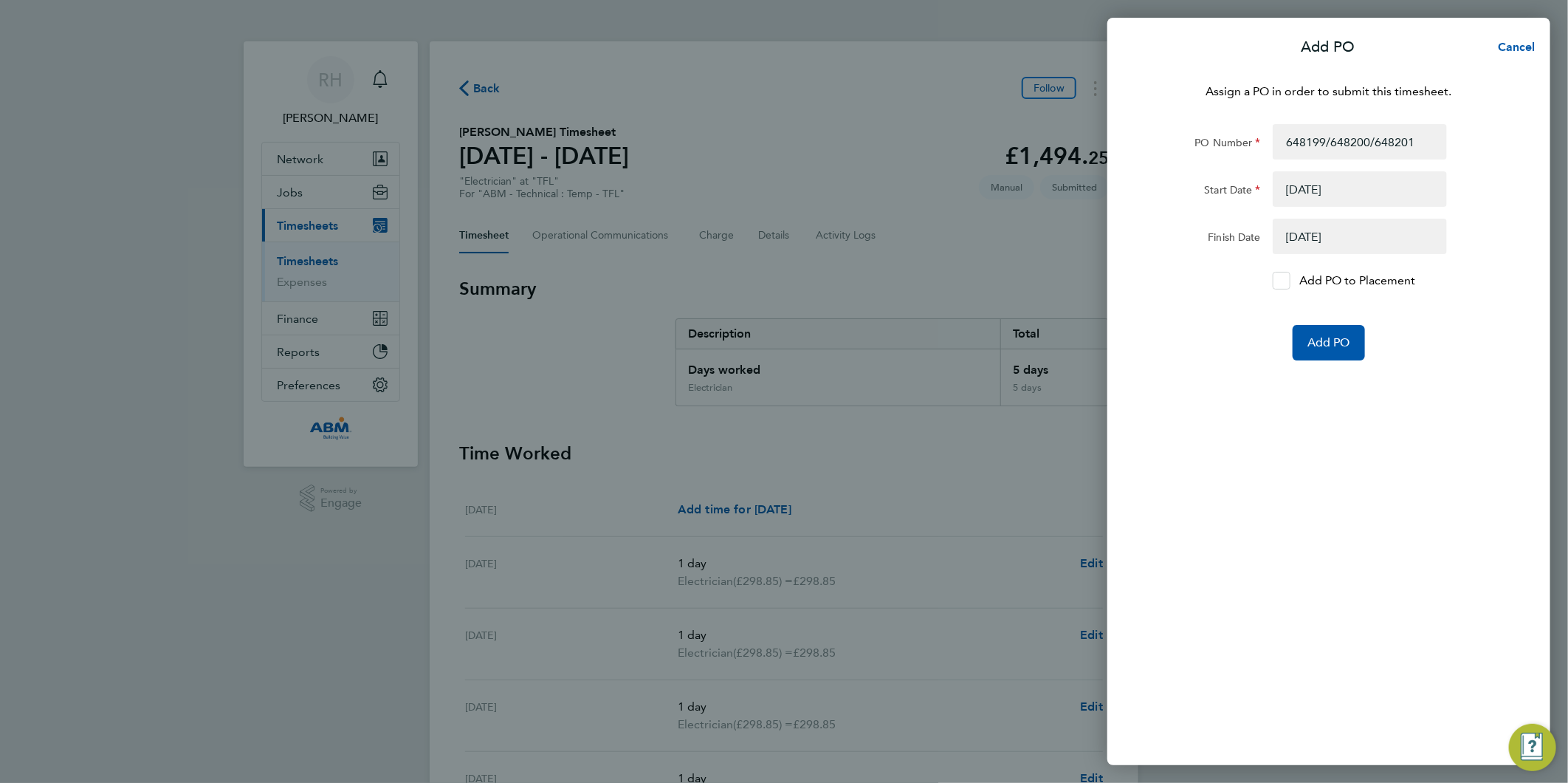
click at [1280, 282] on icon at bounding box center [1282, 281] width 11 height 10
click at [1286, 281] on input "Add PO to Placement" at bounding box center [1286, 281] width 0 height 0
drag, startPoint x: 1312, startPoint y: 468, endPoint x: 1322, endPoint y: 434, distance: 35.4
click at [1313, 454] on div "Assign a PO in order to submit this timesheet. PO Number 648199/648200/648201 S…" at bounding box center [1328, 415] width 443 height 700
click at [1338, 350] on button "Add PO" at bounding box center [1329, 343] width 72 height 35
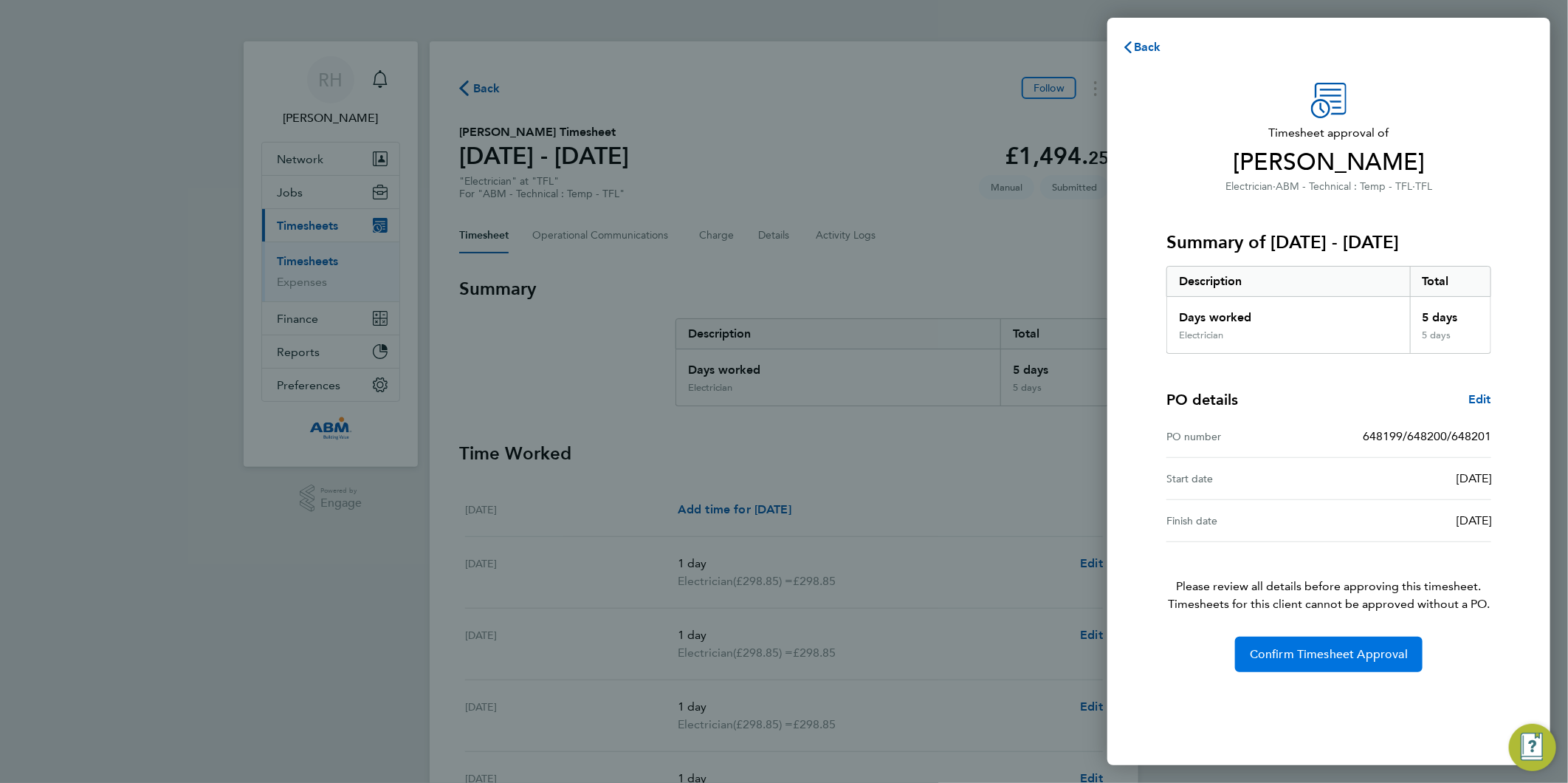
click at [1313, 661] on button "Confirm Timesheet Approval" at bounding box center [1328, 654] width 187 height 35
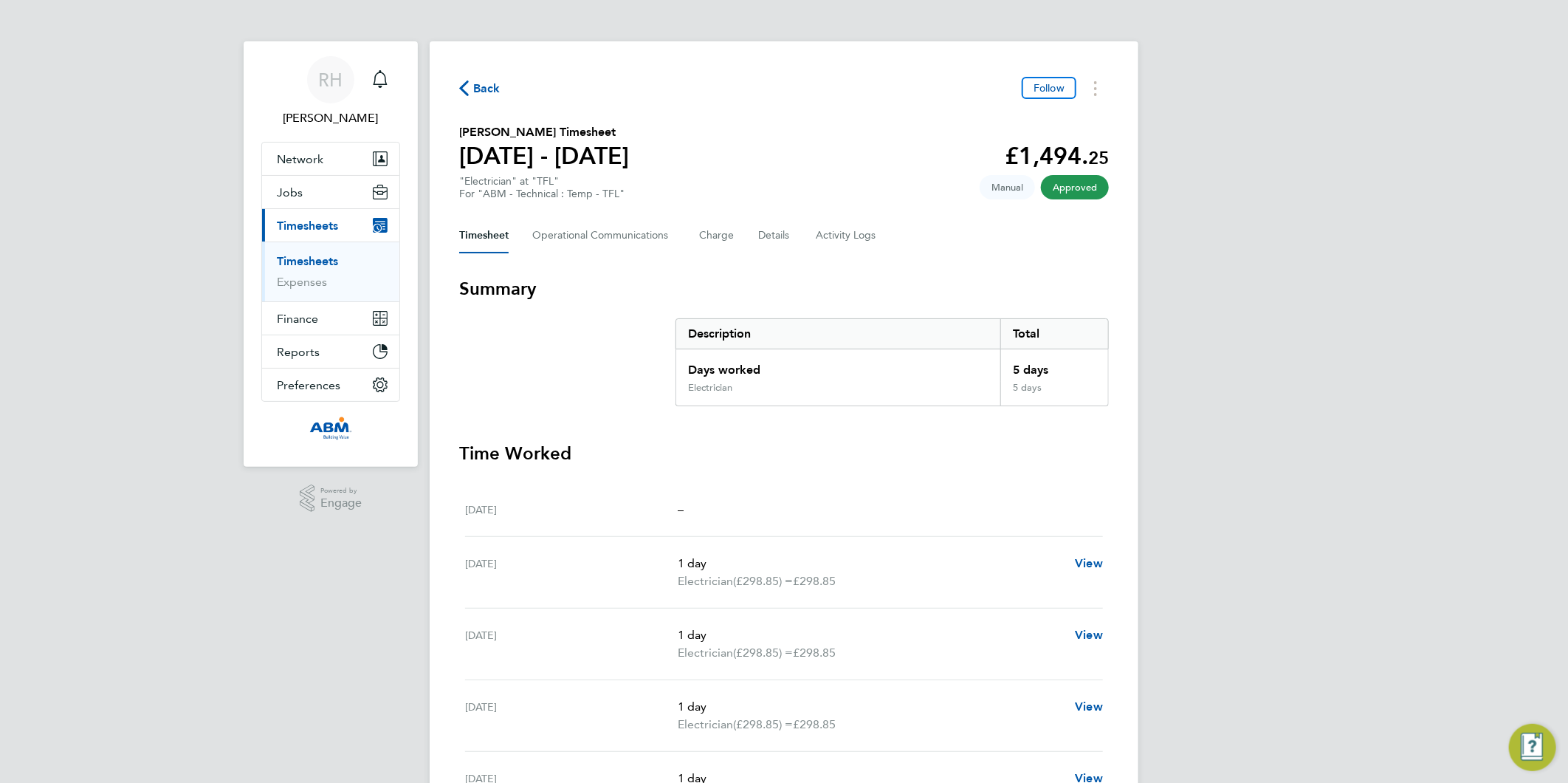
click at [462, 93] on icon "button" at bounding box center [464, 88] width 10 height 15
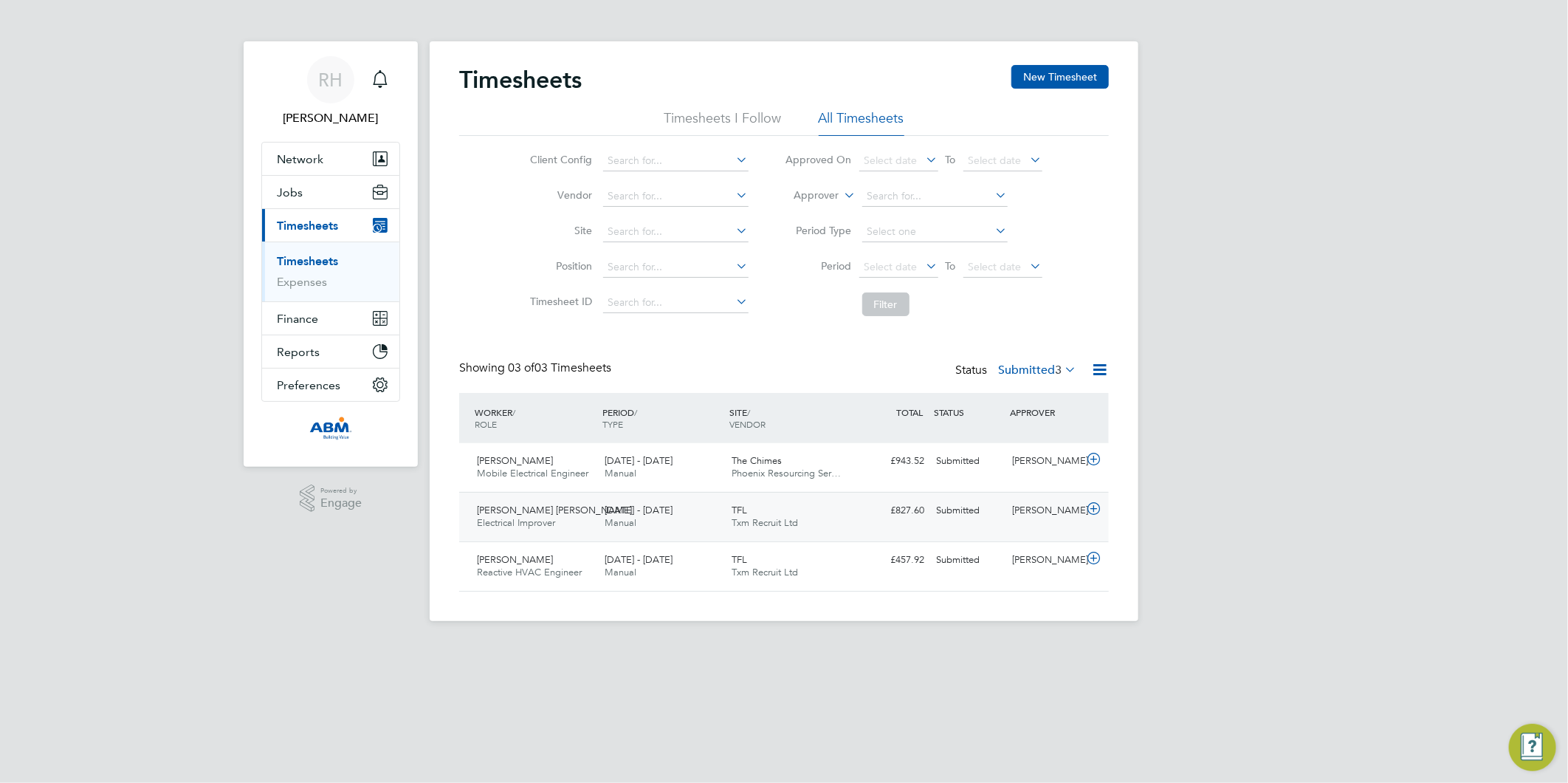
drag, startPoint x: 1094, startPoint y: 513, endPoint x: 905, endPoint y: 532, distance: 190.0
click at [1094, 513] on icon at bounding box center [1093, 509] width 19 height 12
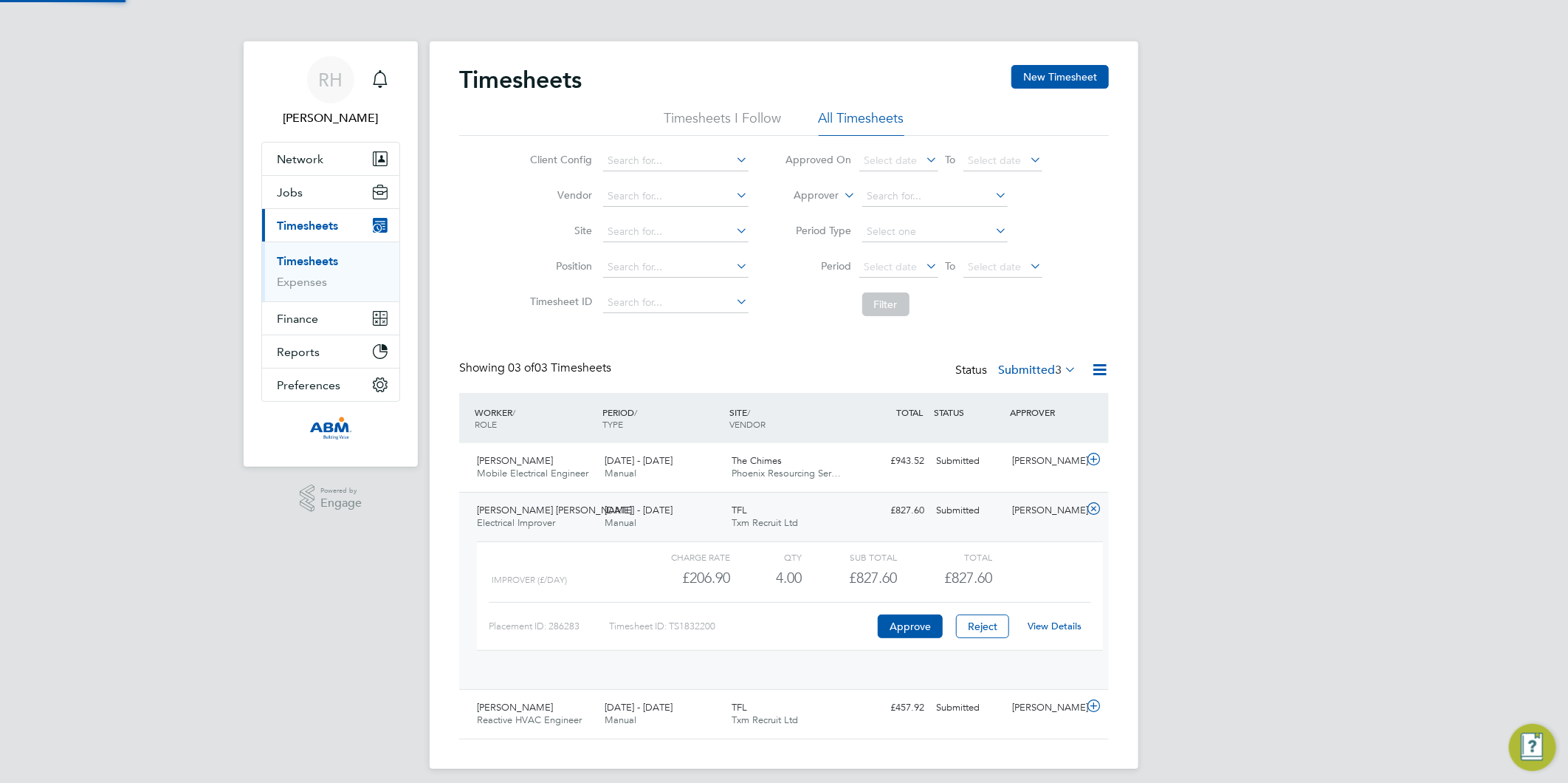
scroll to position [24, 144]
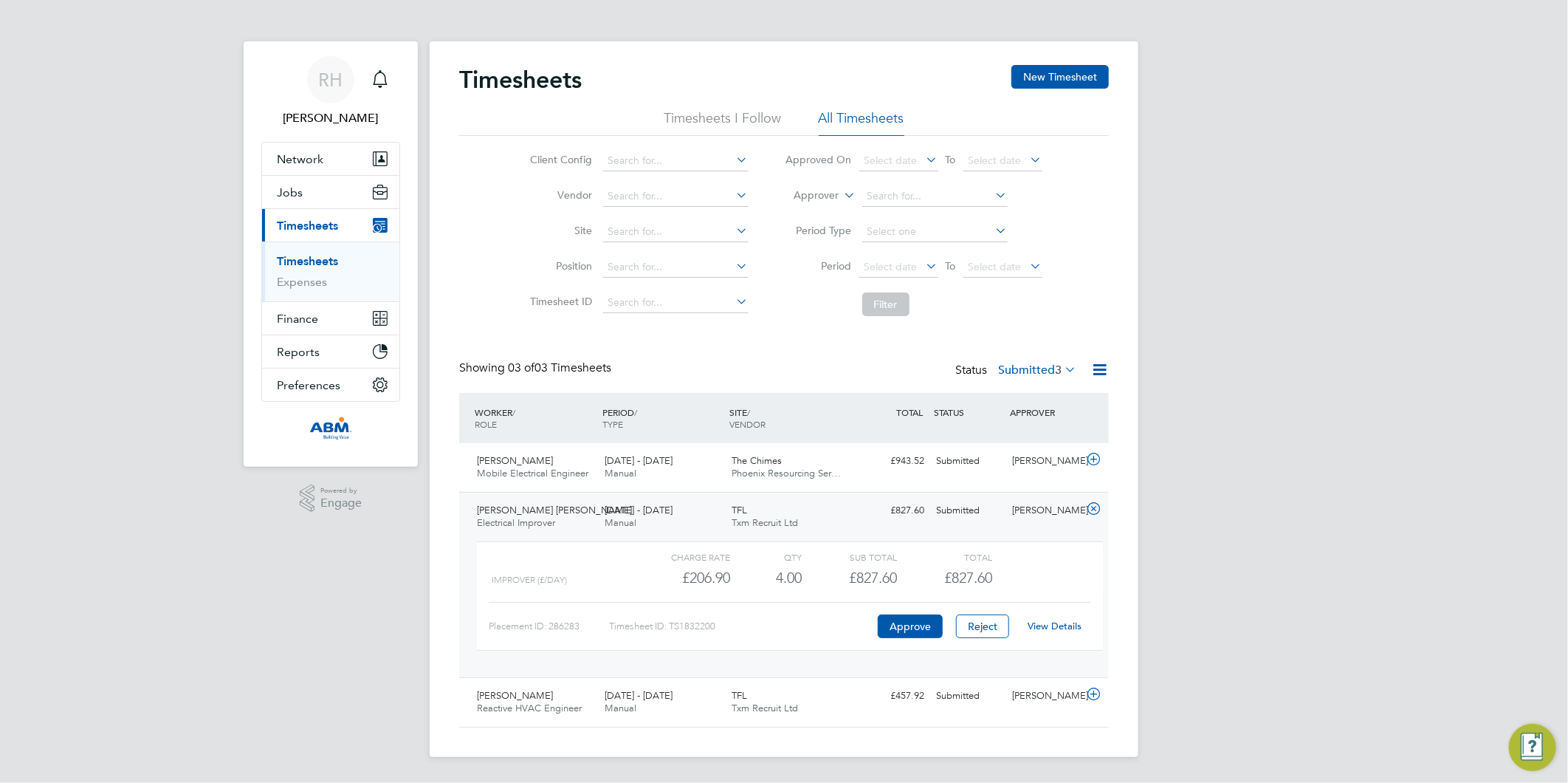
click at [1052, 620] on link "View Details" at bounding box center [1055, 626] width 54 height 13
click at [311, 262] on link "Timesheets" at bounding box center [307, 261] width 61 height 14
click at [1095, 505] on icon at bounding box center [1093, 509] width 19 height 12
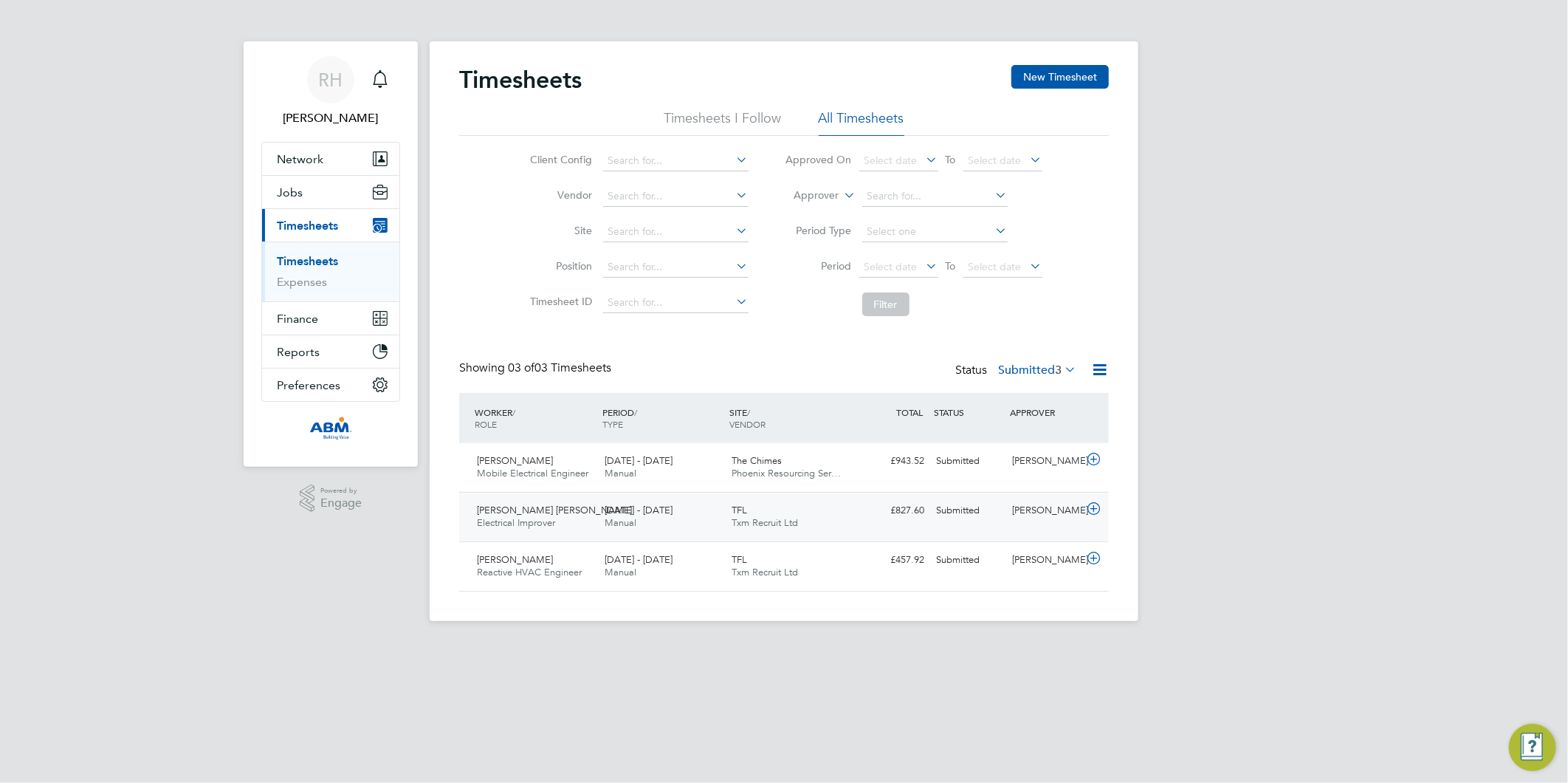
click at [1094, 508] on icon at bounding box center [1093, 509] width 19 height 12
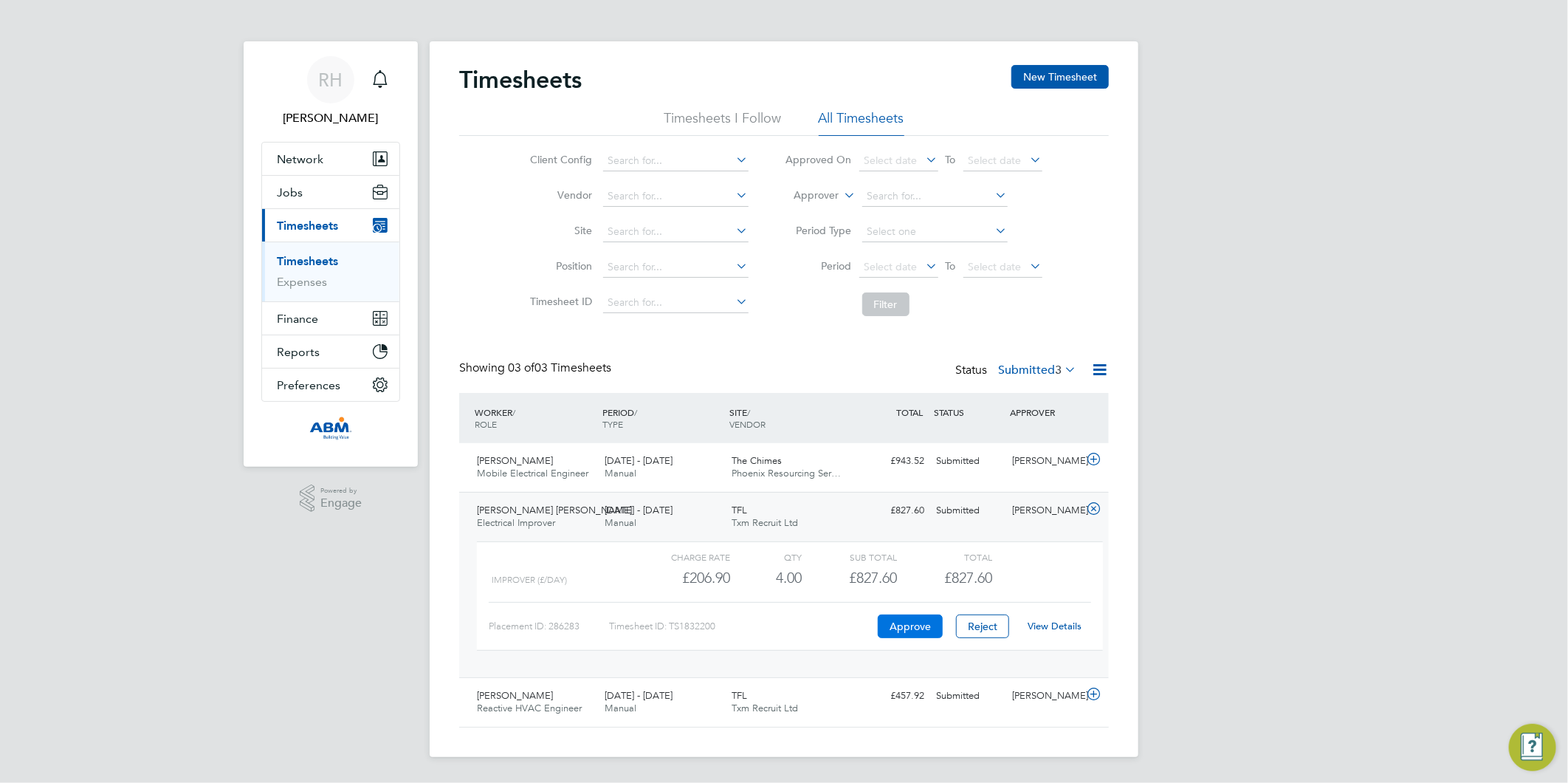
click at [923, 625] on button "Approve" at bounding box center [910, 625] width 65 height 23
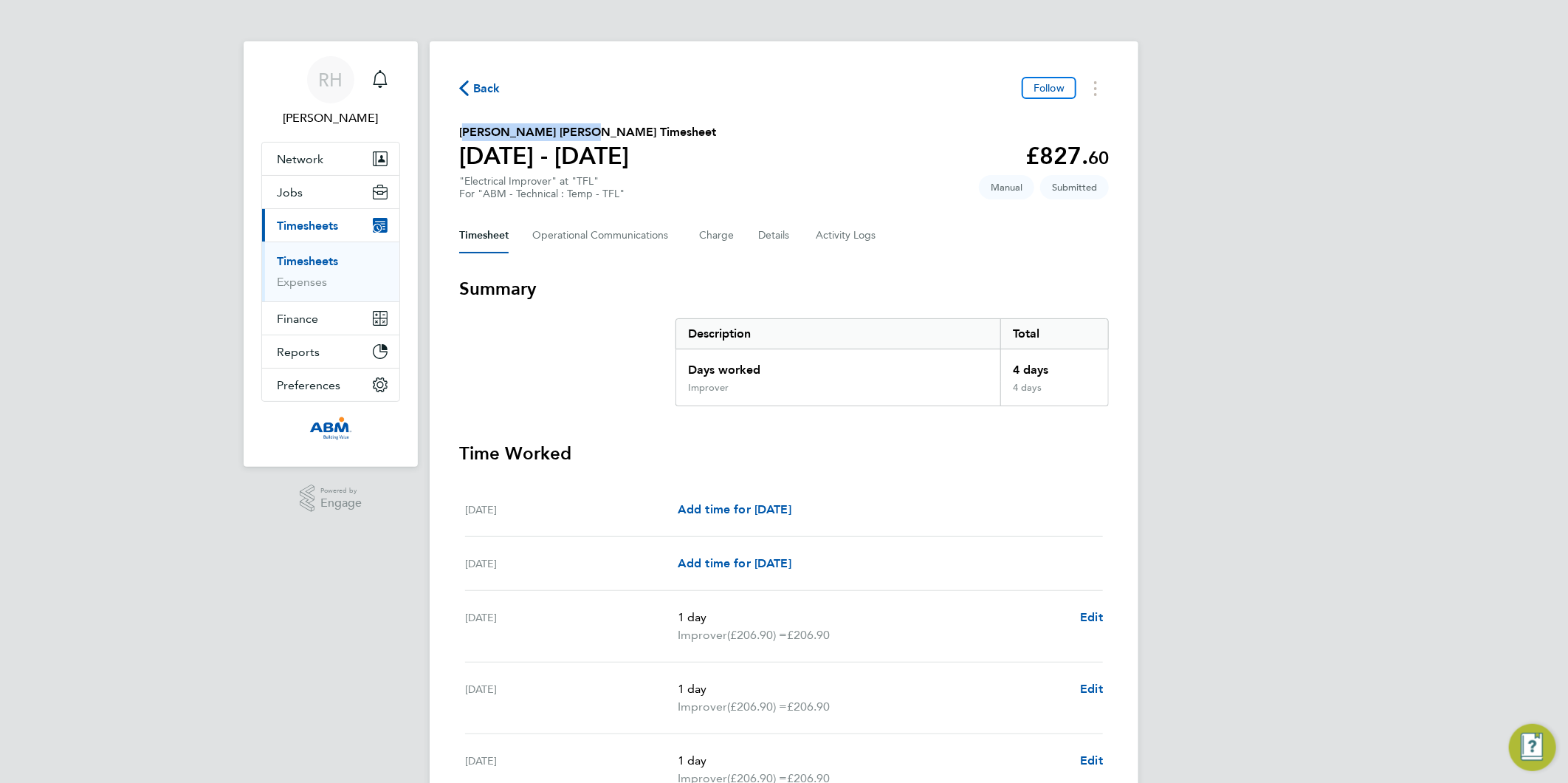
drag, startPoint x: 458, startPoint y: 130, endPoint x: 578, endPoint y: 138, distance: 120.3
click at [578, 138] on div "Back Follow [PERSON_NAME] [PERSON_NAME] Timesheet [DATE] - [DATE] £827. 60 "Ele…" at bounding box center [784, 539] width 709 height 996
copy h2 "[PERSON_NAME] [PERSON_NAME]"
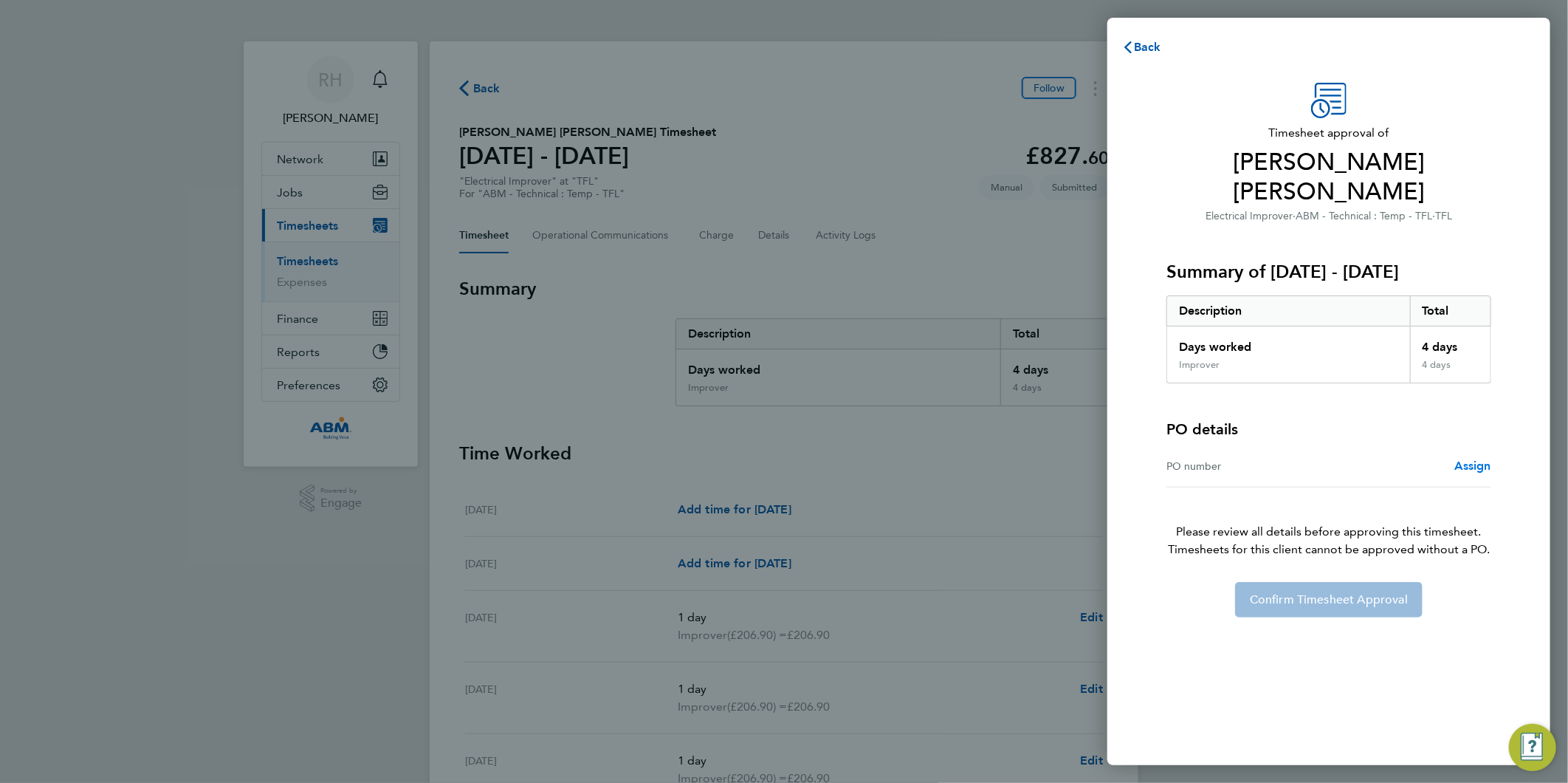
click at [1467, 459] on span "Assign" at bounding box center [1473, 465] width 37 height 14
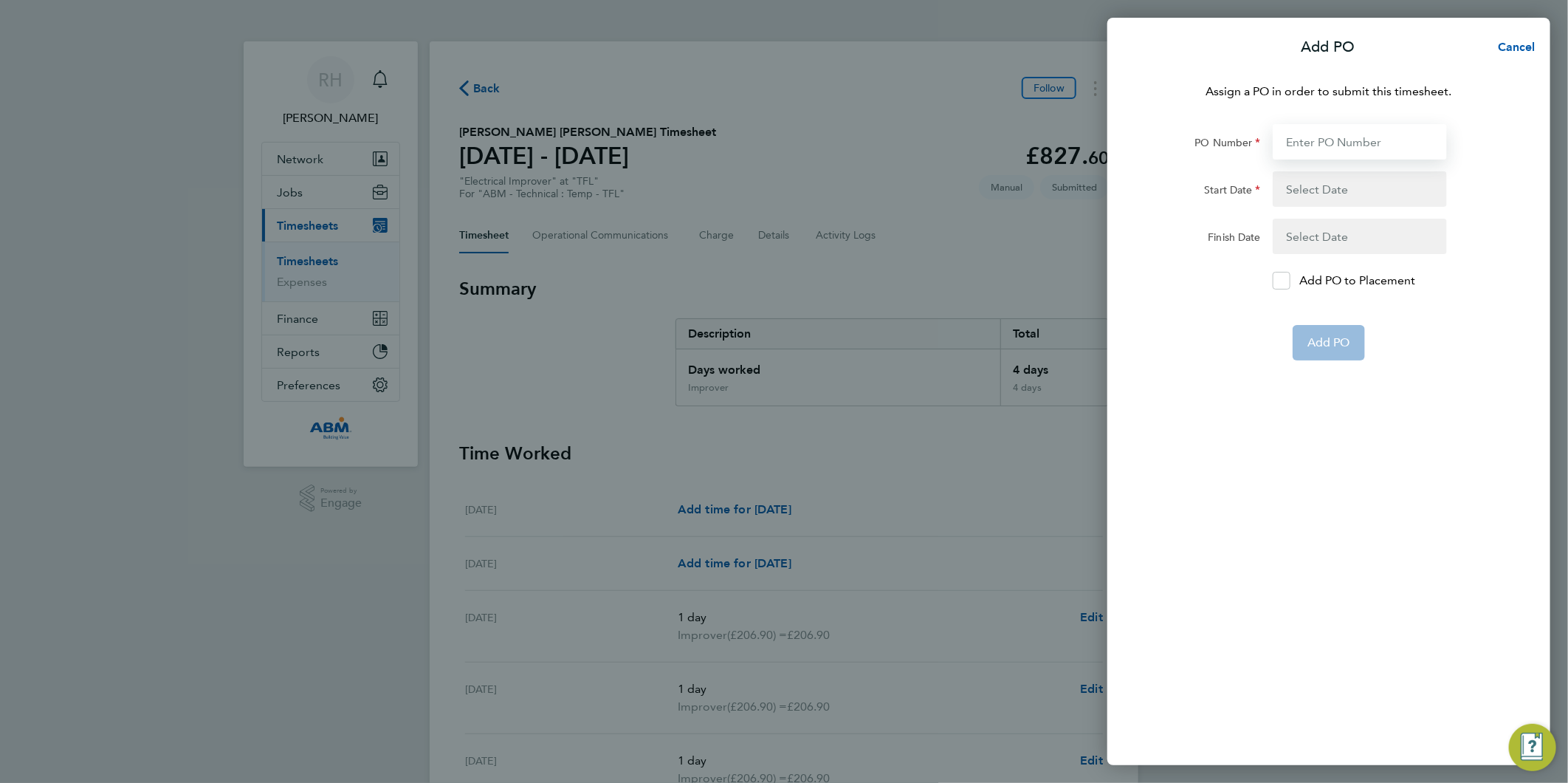
click at [1330, 126] on input "PO Number" at bounding box center [1360, 142] width 175 height 35
paste input "647909"
type input "647909"
type input "[DATE]"
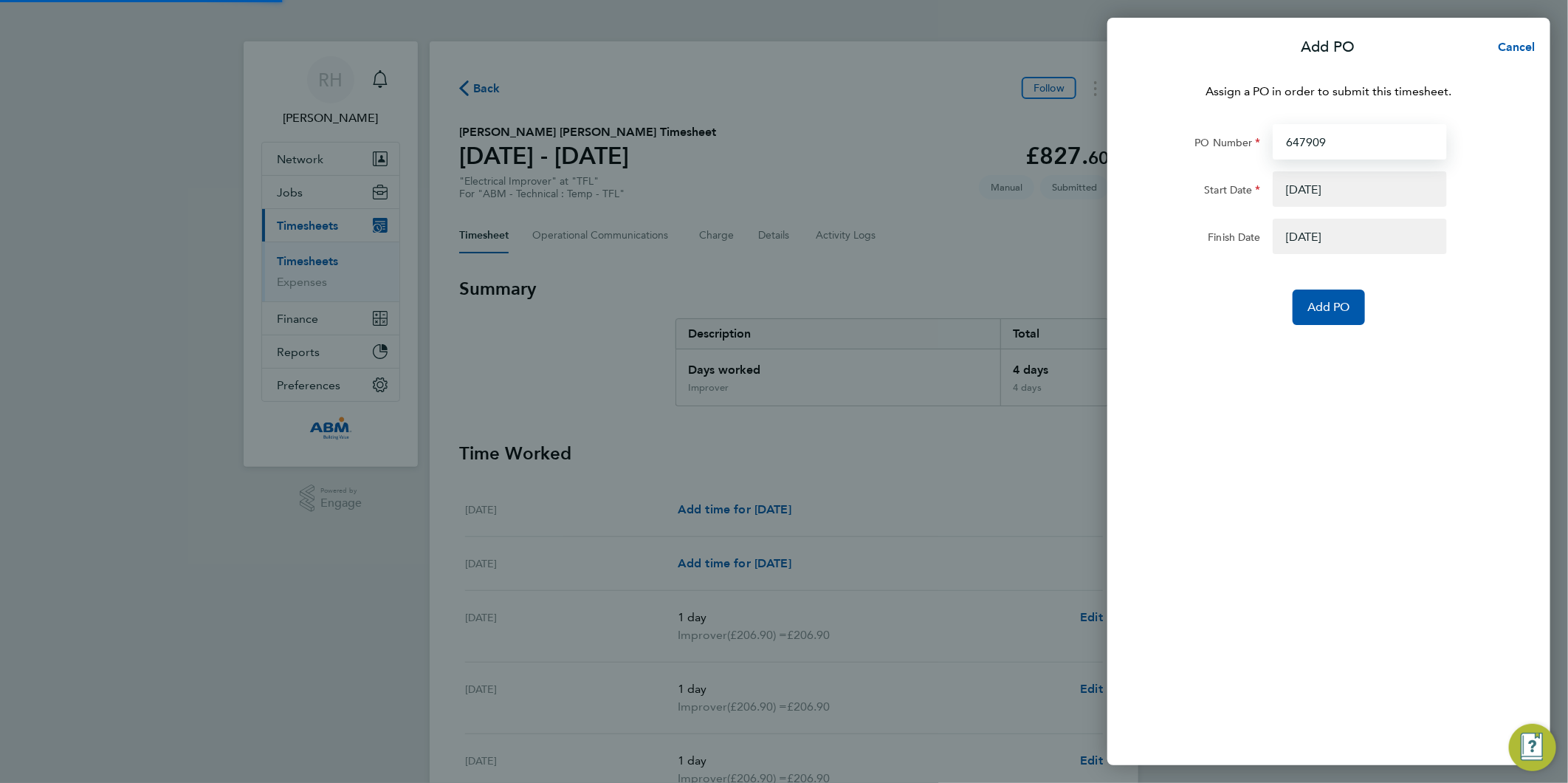
type input "647909"
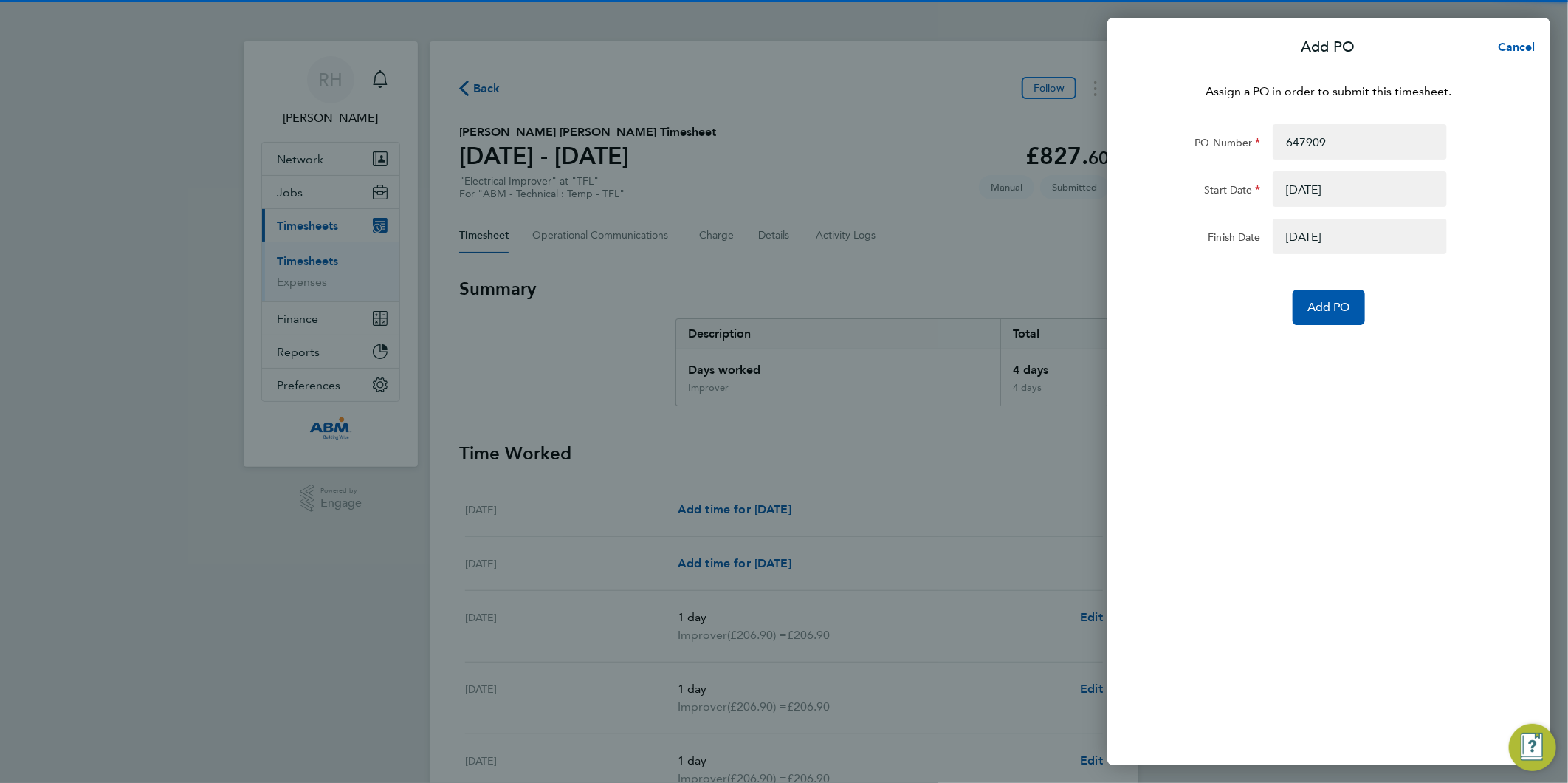
click at [1320, 188] on button "button" at bounding box center [1360, 189] width 175 height 35
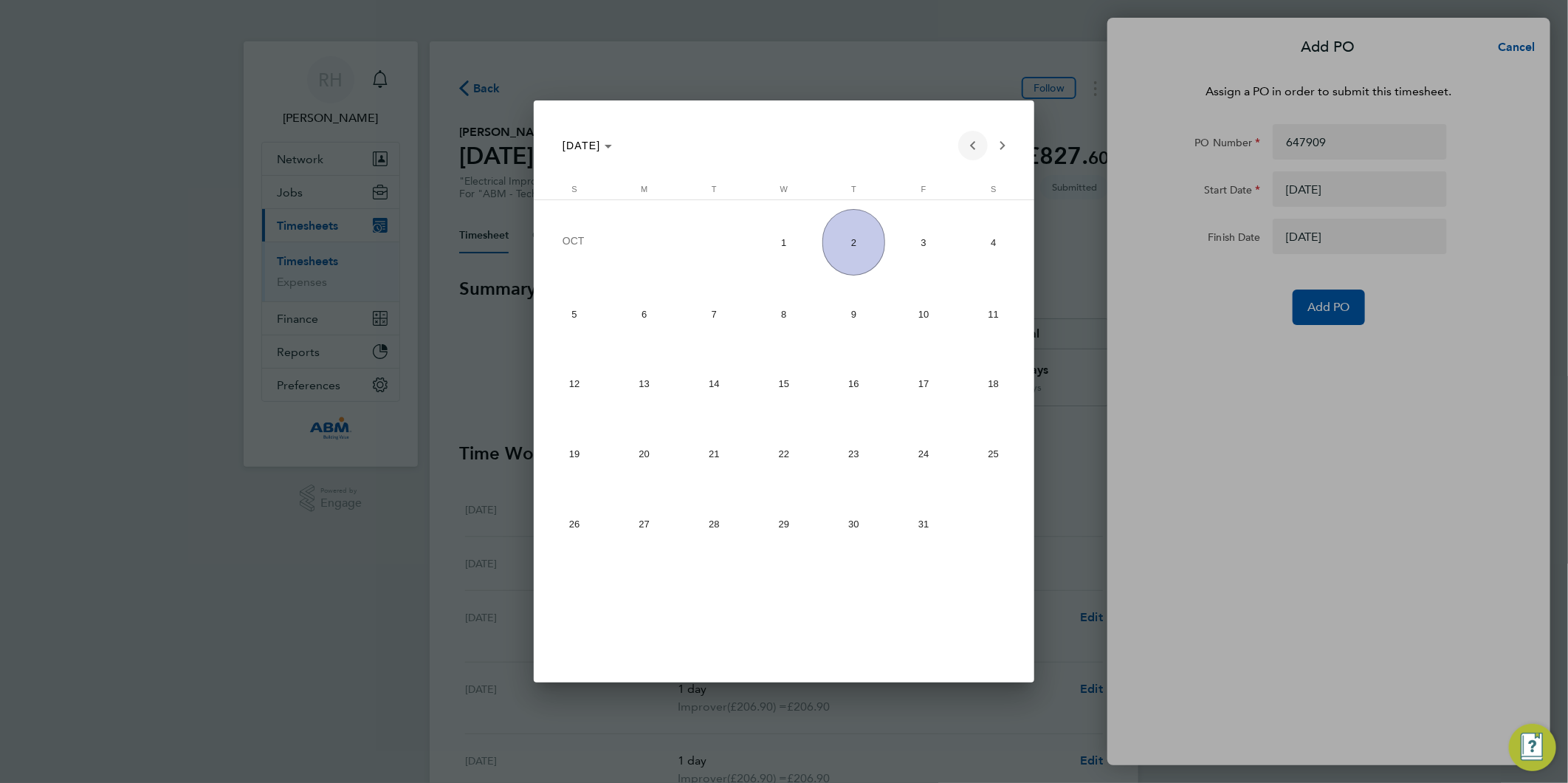
click at [968, 145] on span "Previous month" at bounding box center [973, 145] width 30 height 30
drag, startPoint x: 976, startPoint y: 460, endPoint x: 1248, endPoint y: 313, distance: 309.2
click at [977, 460] on span "20" at bounding box center [994, 450] width 63 height 63
type input "[DATE]"
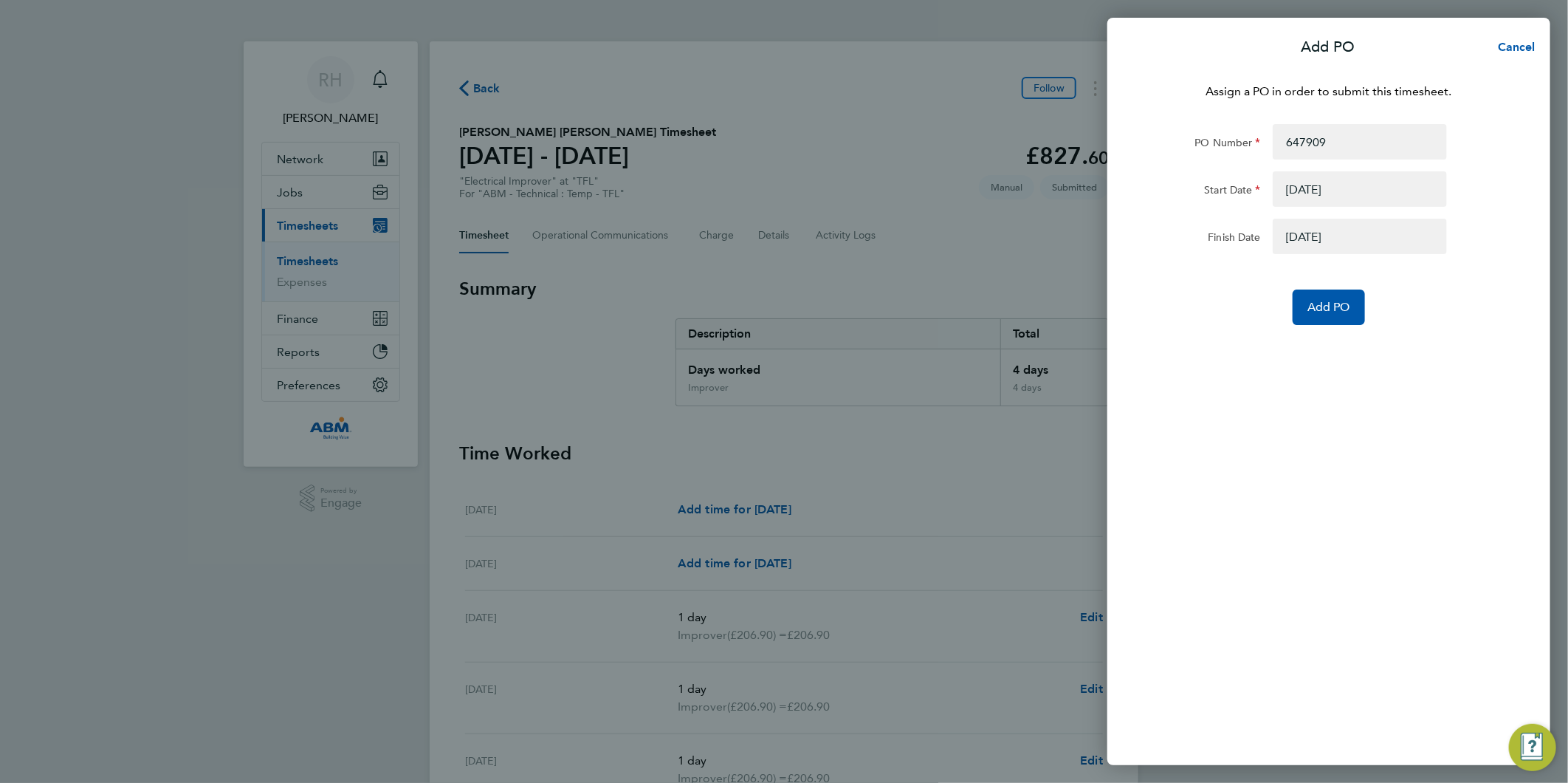
click at [1311, 237] on button "button" at bounding box center [1360, 237] width 175 height 35
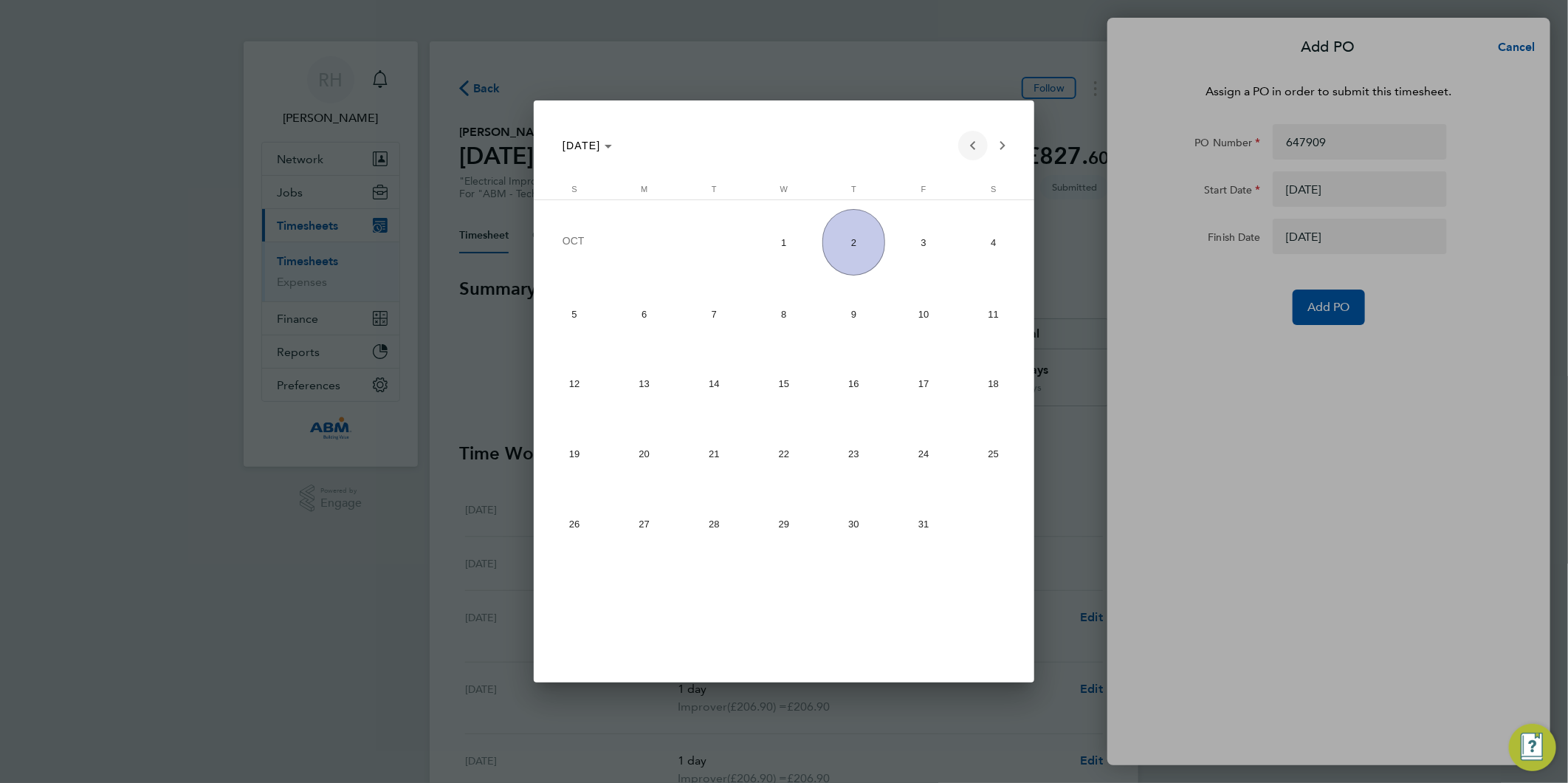
click at [973, 148] on span "Previous month" at bounding box center [973, 145] width 30 height 30
click at [924, 534] on span "26" at bounding box center [924, 520] width 63 height 63
type input "[DATE]"
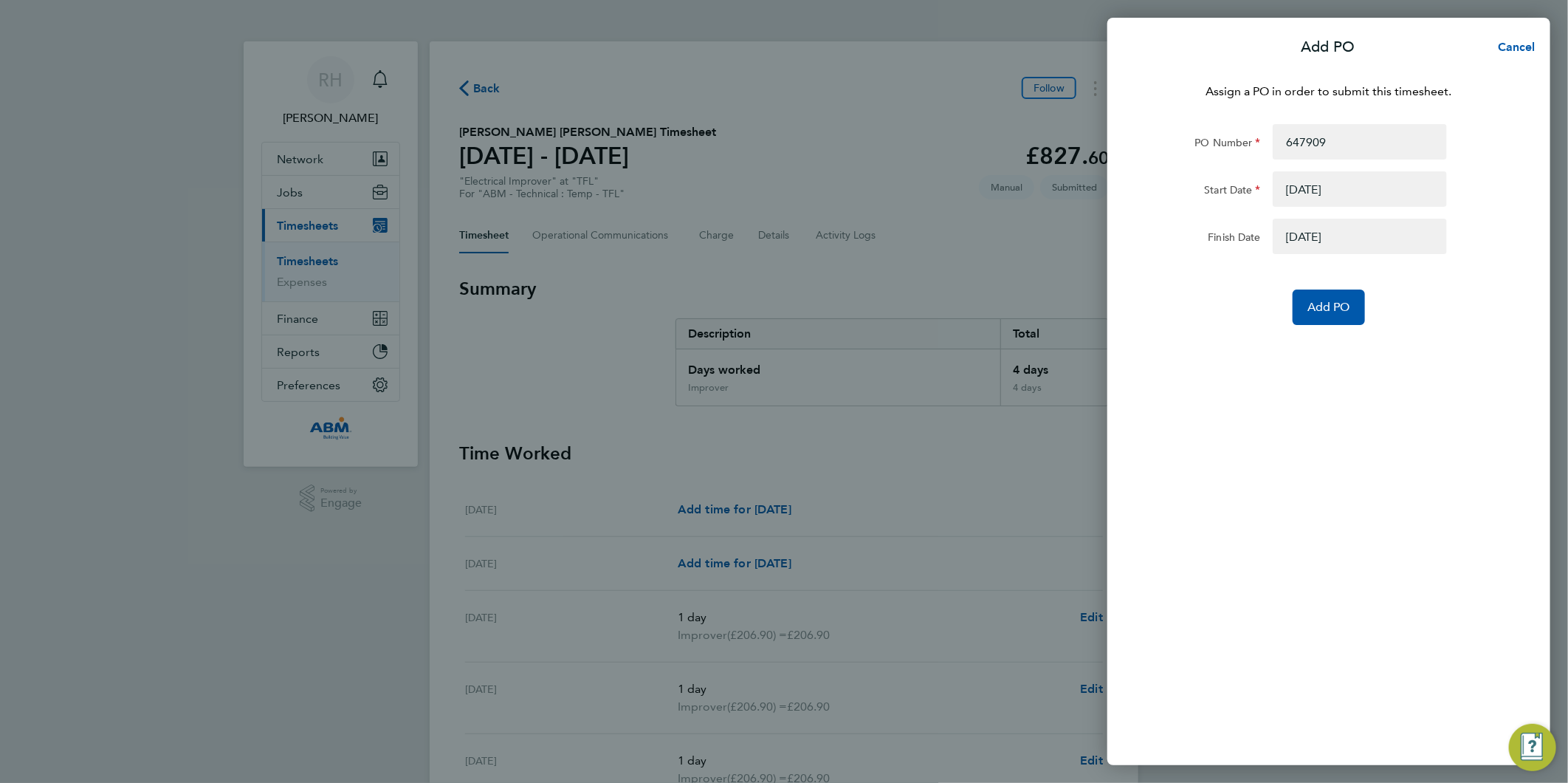
drag, startPoint x: 1273, startPoint y: 425, endPoint x: 1295, endPoint y: 357, distance: 71.5
click at [1271, 422] on div "Assign a PO in order to submit this timesheet. PO Number 647909 Start Date [DAT…" at bounding box center [1328, 415] width 443 height 700
click at [1304, 310] on button "Add PO" at bounding box center [1329, 307] width 72 height 35
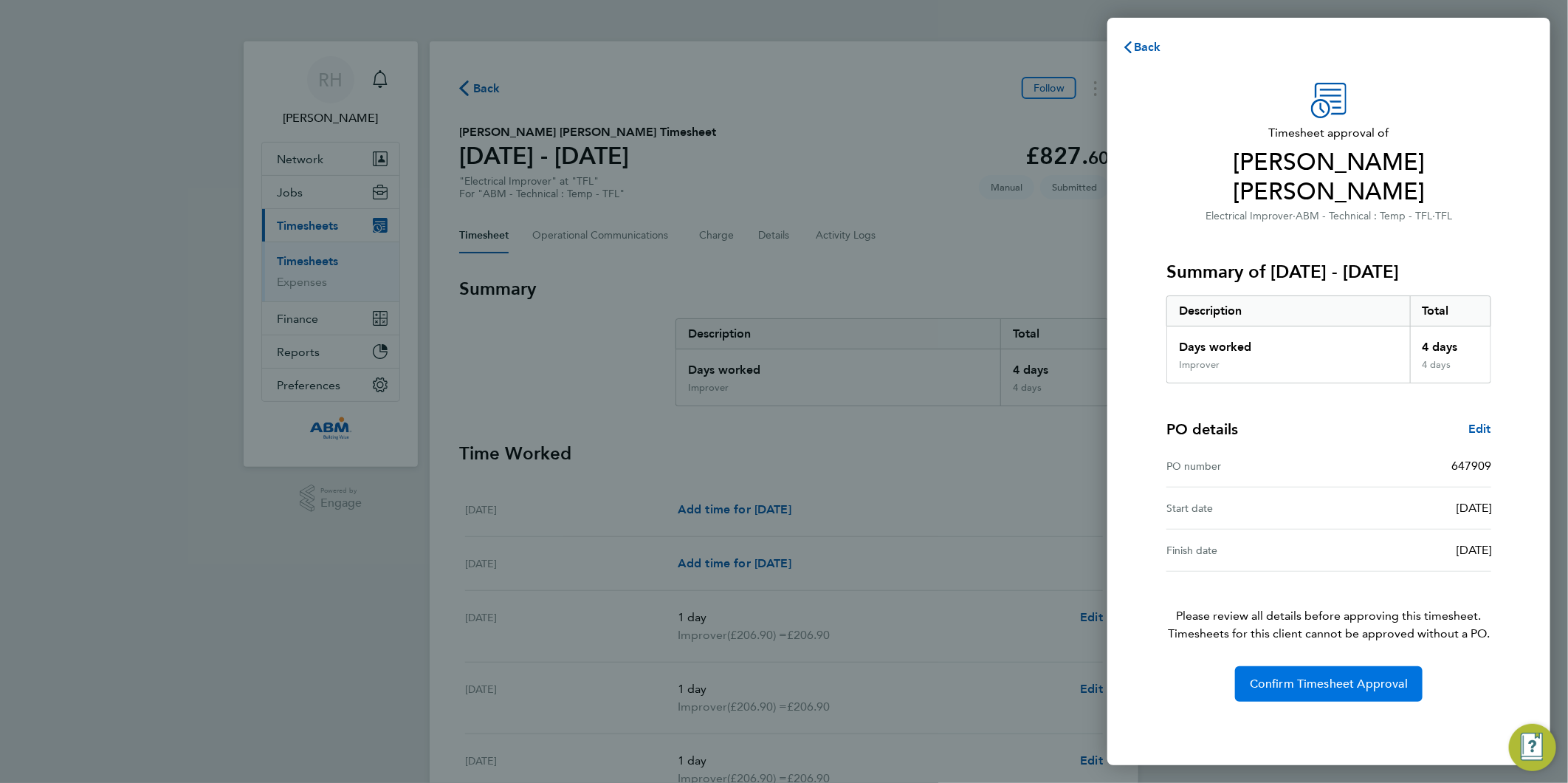
click at [1333, 677] on span "Confirm Timesheet Approval" at bounding box center [1329, 684] width 158 height 14
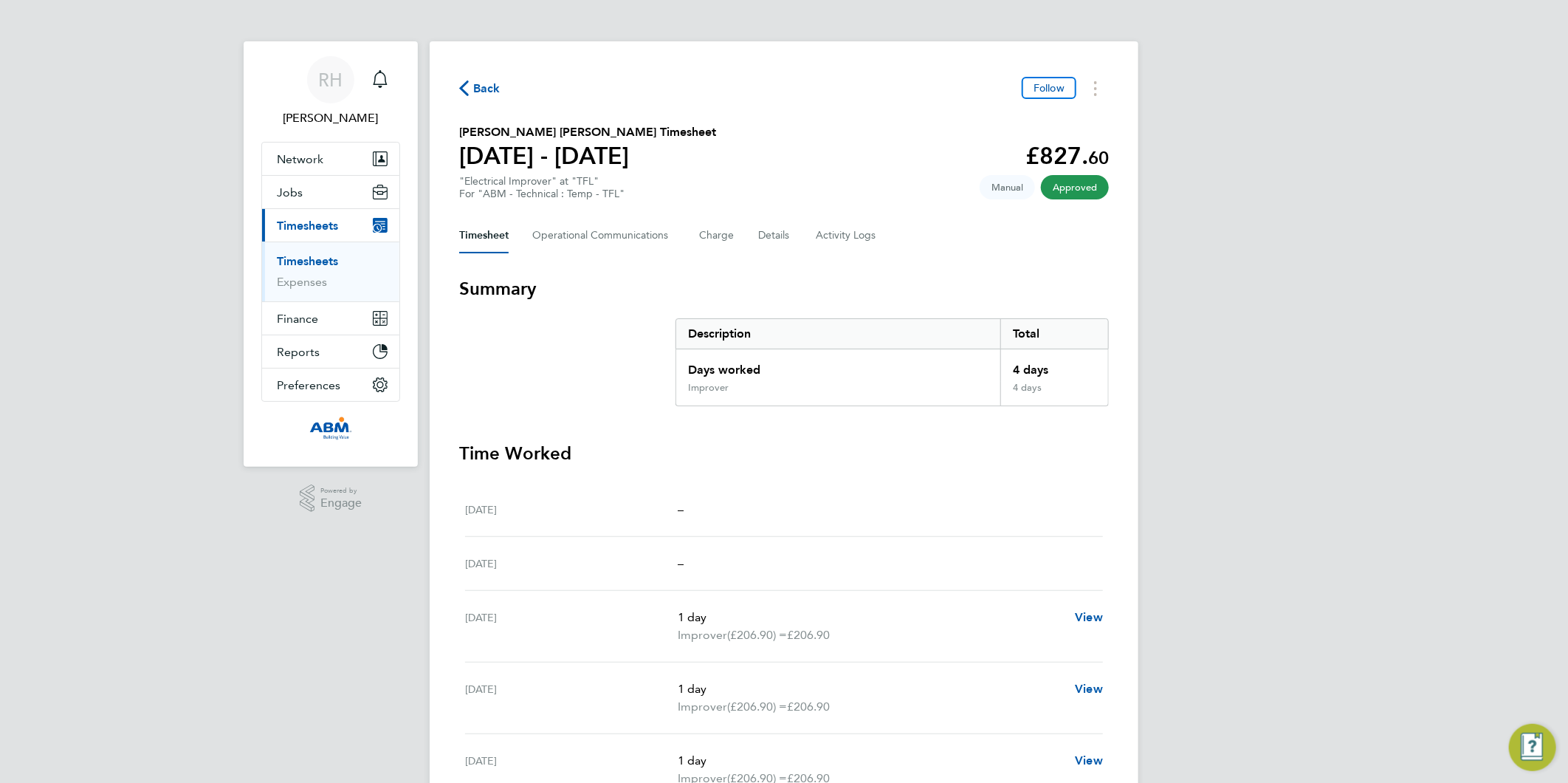
click at [479, 89] on span "Back" at bounding box center [487, 89] width 27 height 18
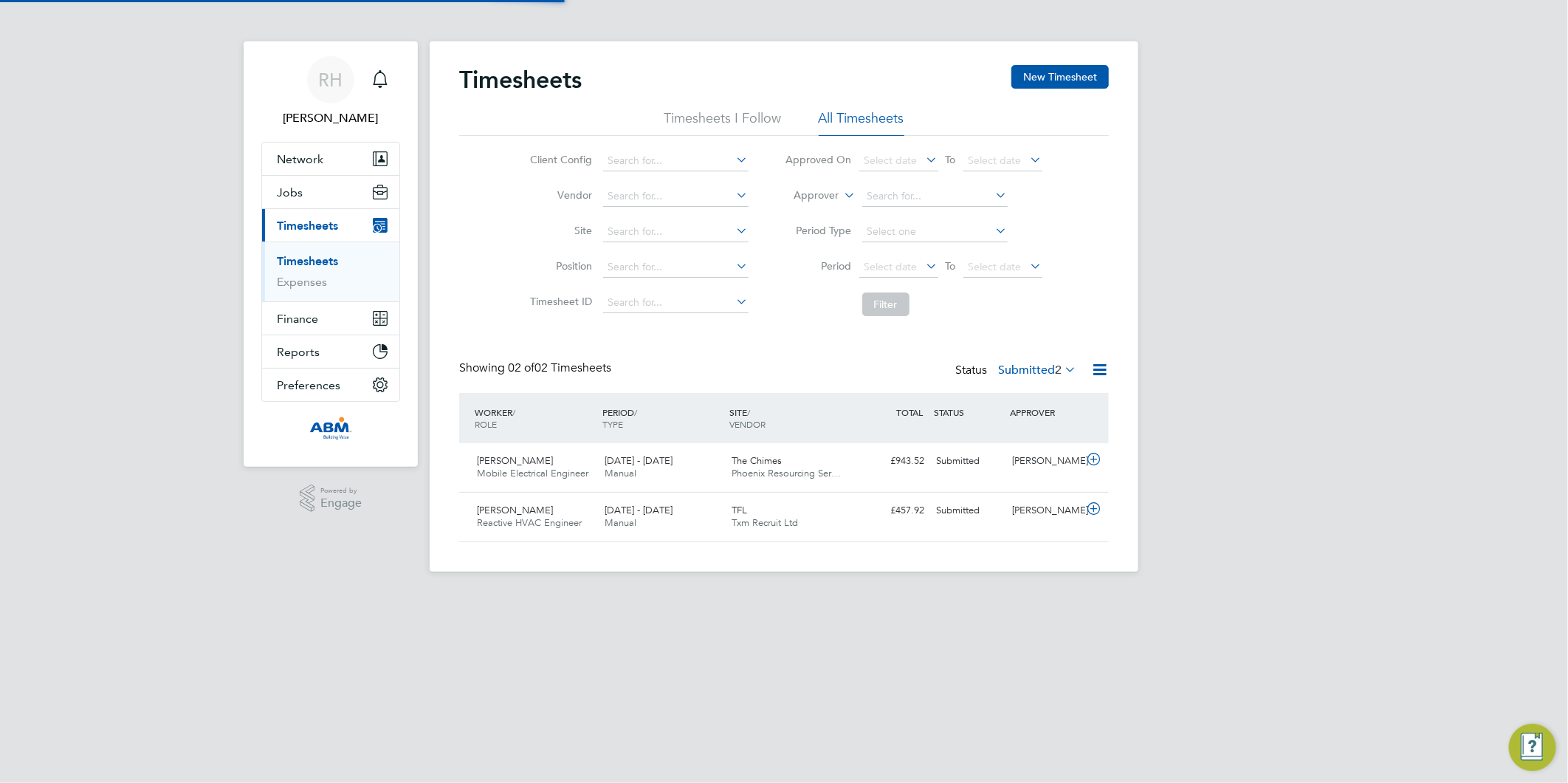
scroll to position [37, 129]
click at [321, 76] on span "RH" at bounding box center [331, 80] width 24 height 19
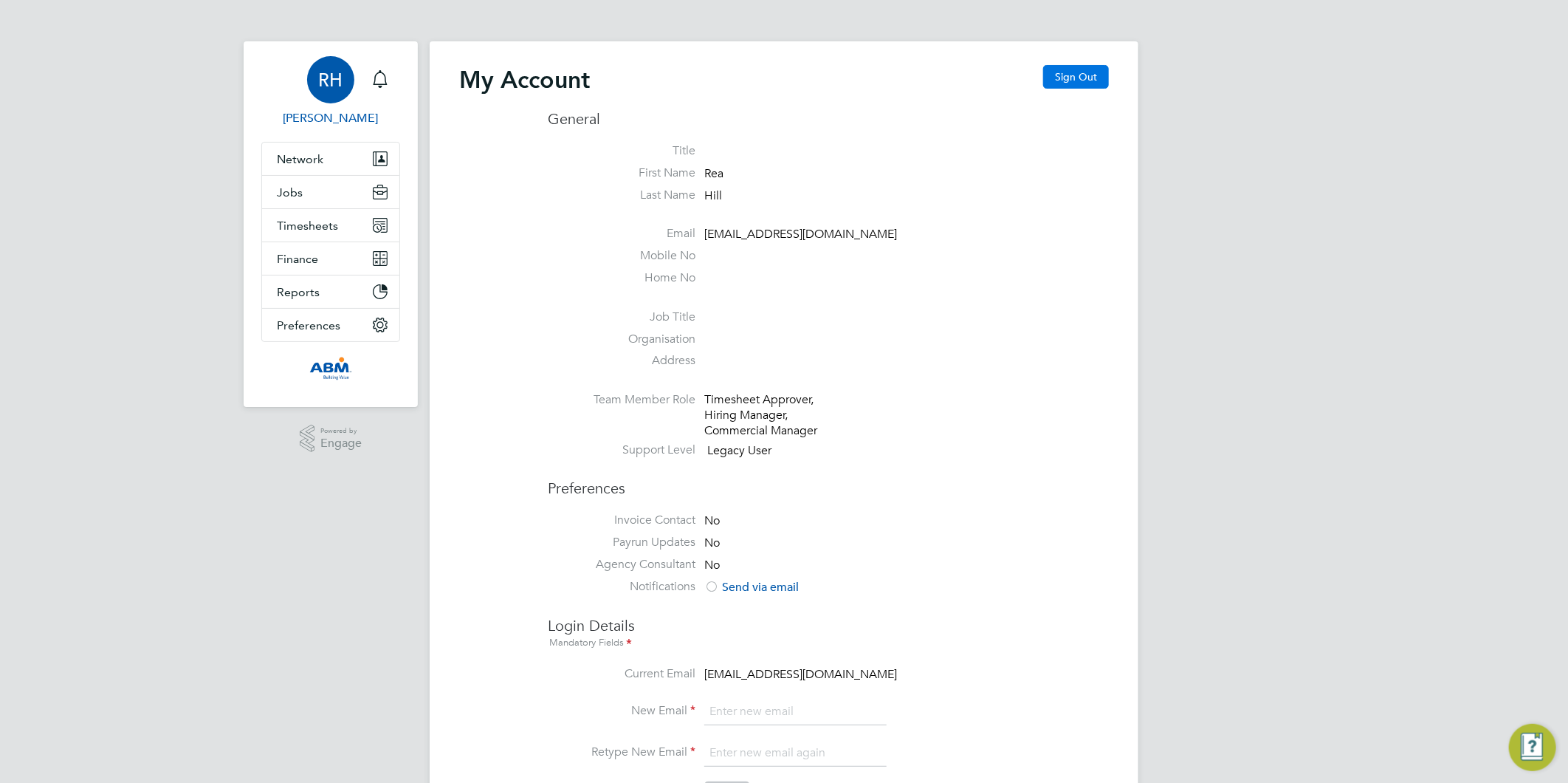
click at [1074, 85] on button "Sign Out" at bounding box center [1076, 76] width 66 height 23
